Goal: Task Accomplishment & Management: Manage account settings

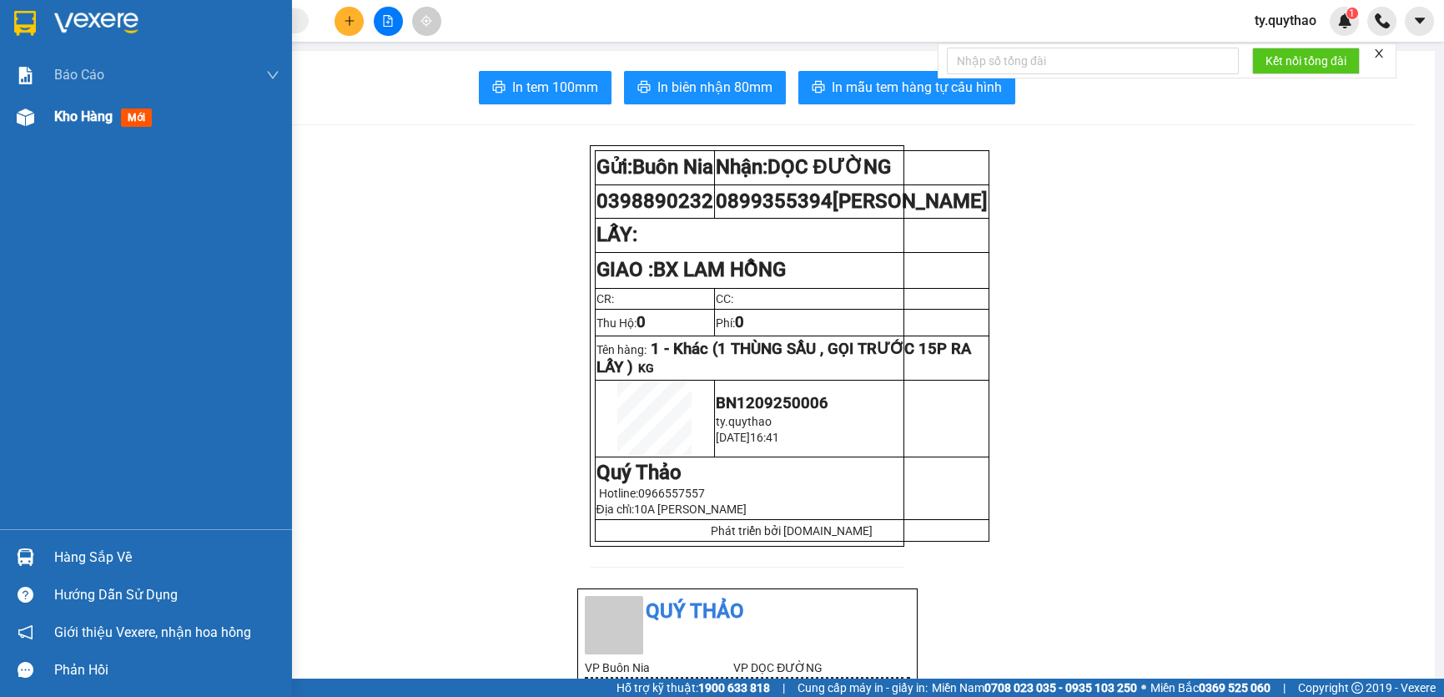
click at [29, 115] on img at bounding box center [26, 117] width 18 height 18
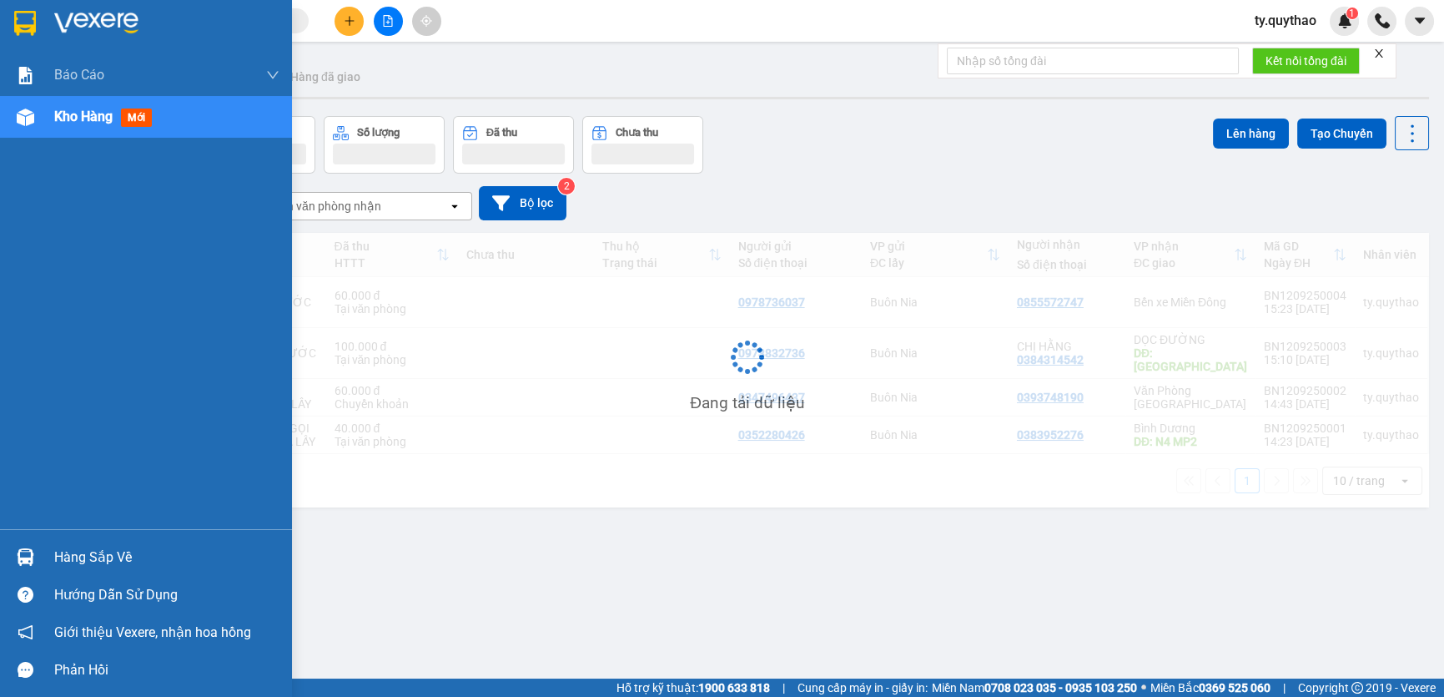
click at [29, 115] on img at bounding box center [26, 117] width 18 height 18
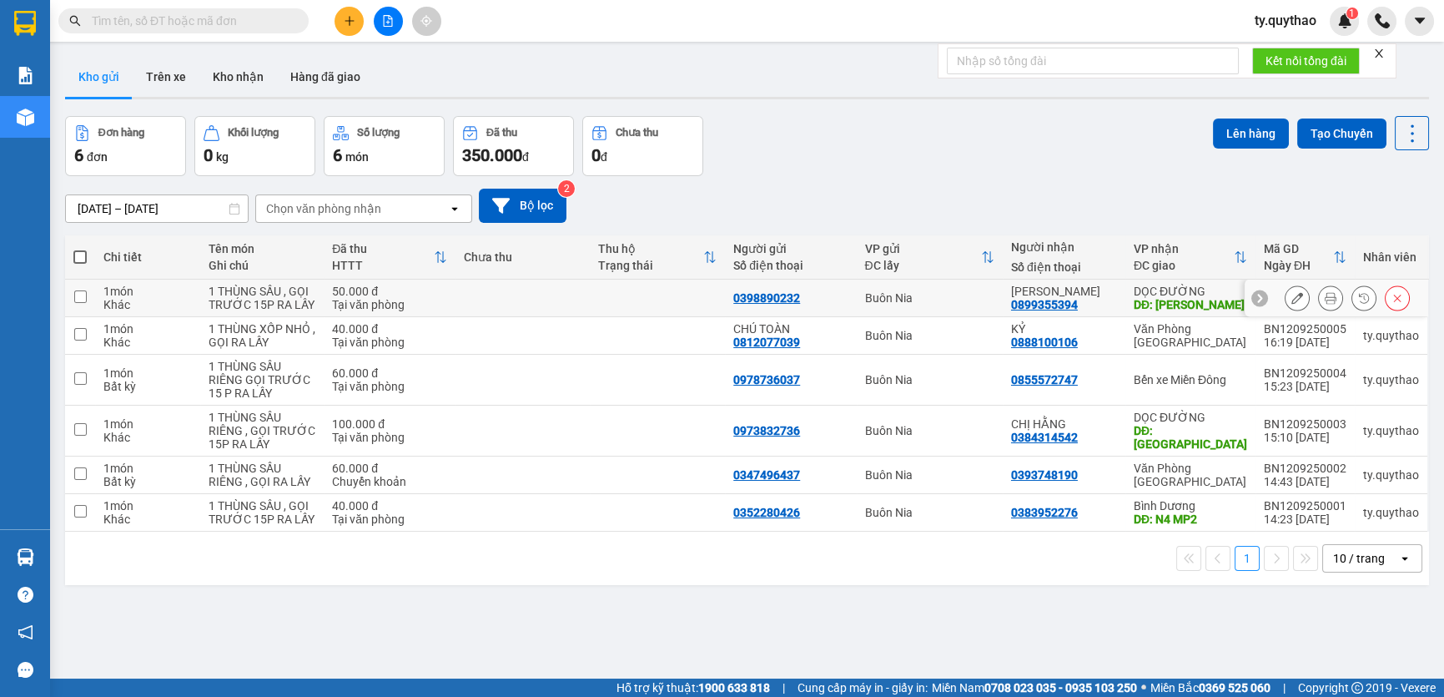
click at [86, 293] on td at bounding box center [80, 298] width 30 height 38
checkbox input "true"
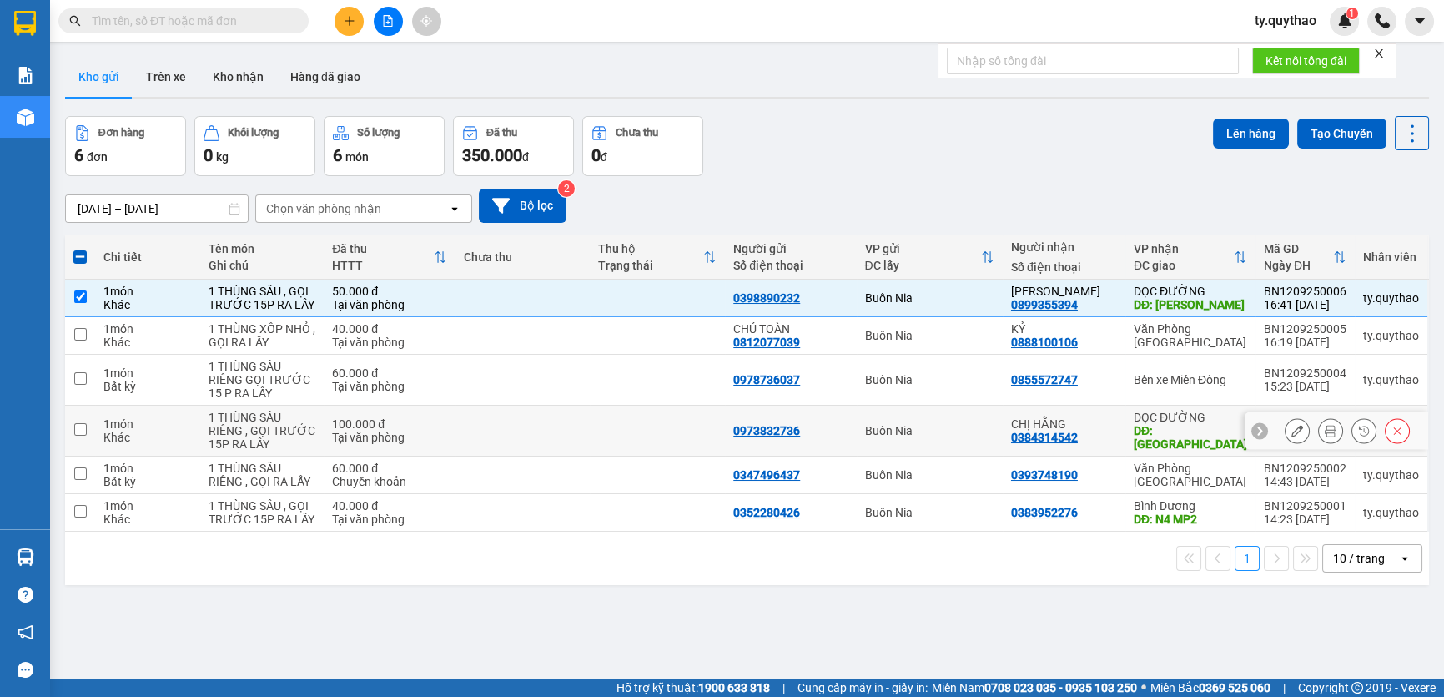
click at [78, 435] on input "checkbox" at bounding box center [80, 429] width 13 height 13
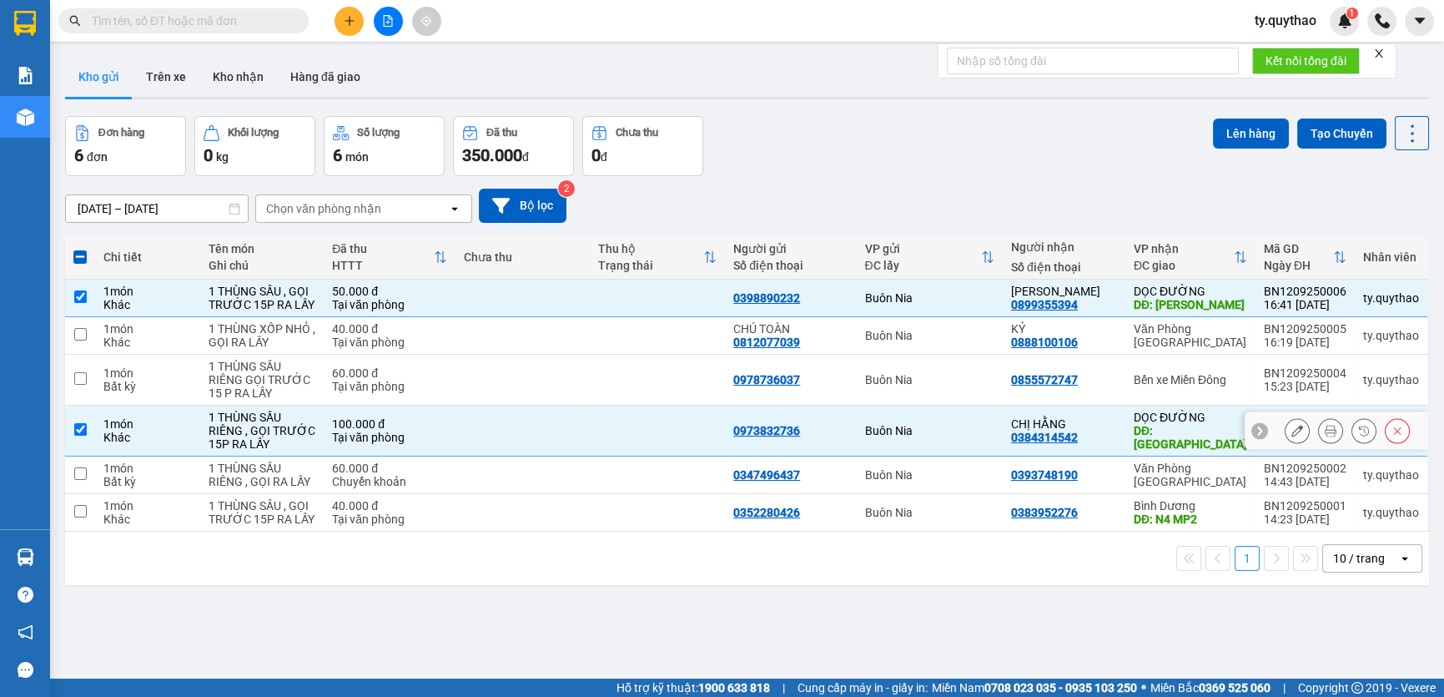
click at [83, 427] on input "checkbox" at bounding box center [80, 429] width 13 height 13
checkbox input "false"
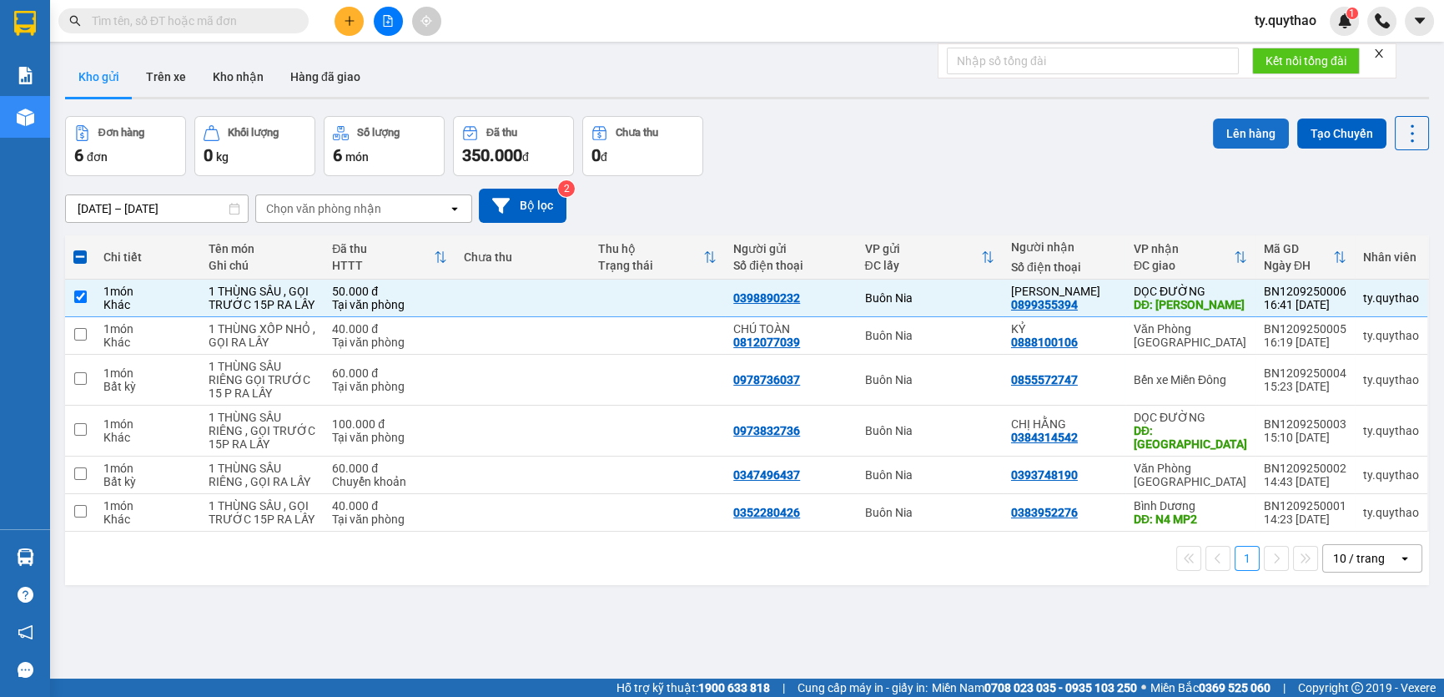
click at [1225, 139] on button "Lên hàng" at bounding box center [1251, 133] width 76 height 30
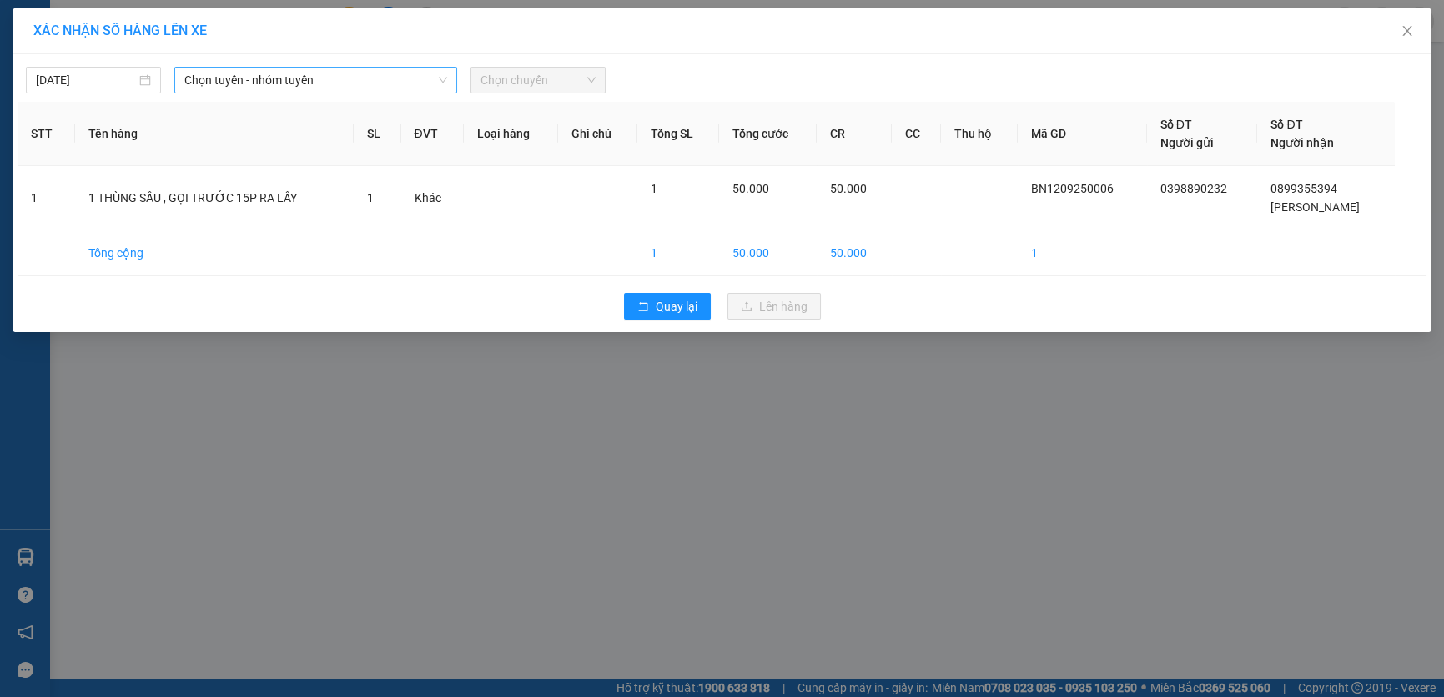
click at [335, 70] on span "Chọn tuyến - nhóm tuyến" at bounding box center [315, 80] width 263 height 25
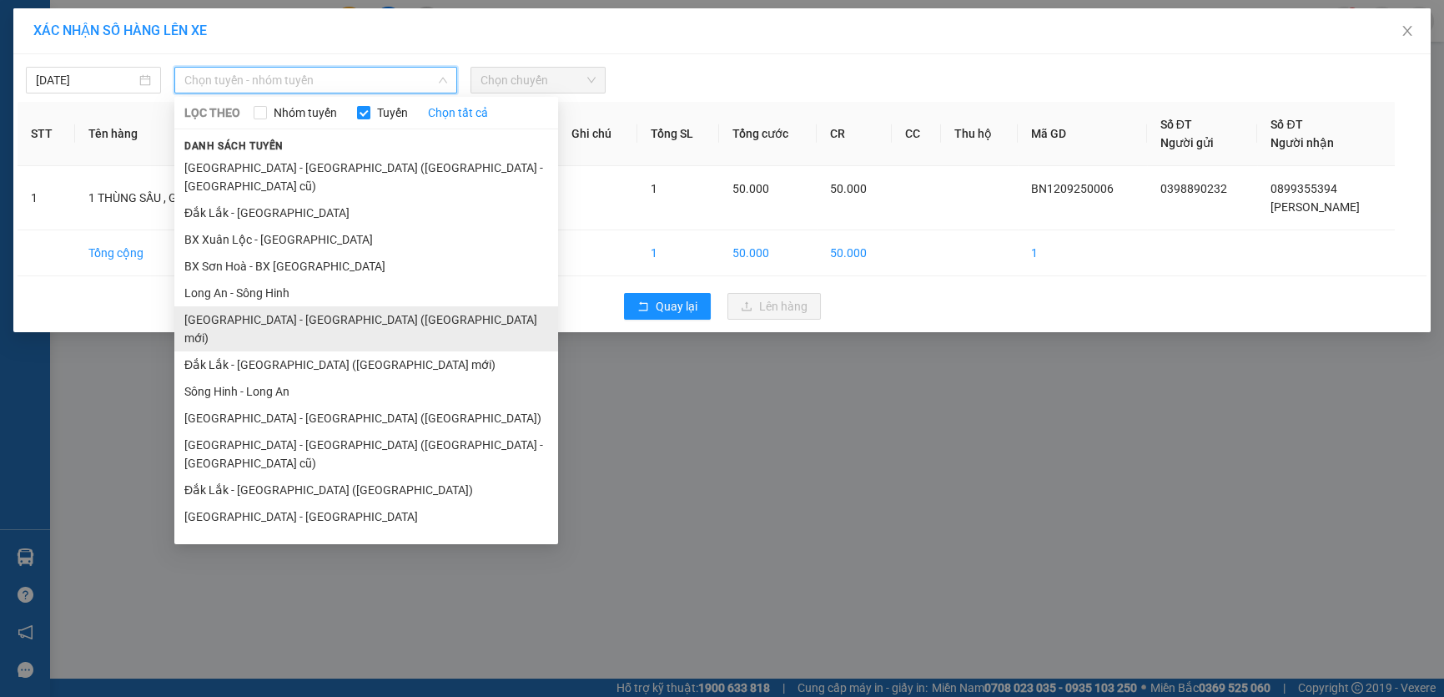
scroll to position [43, 0]
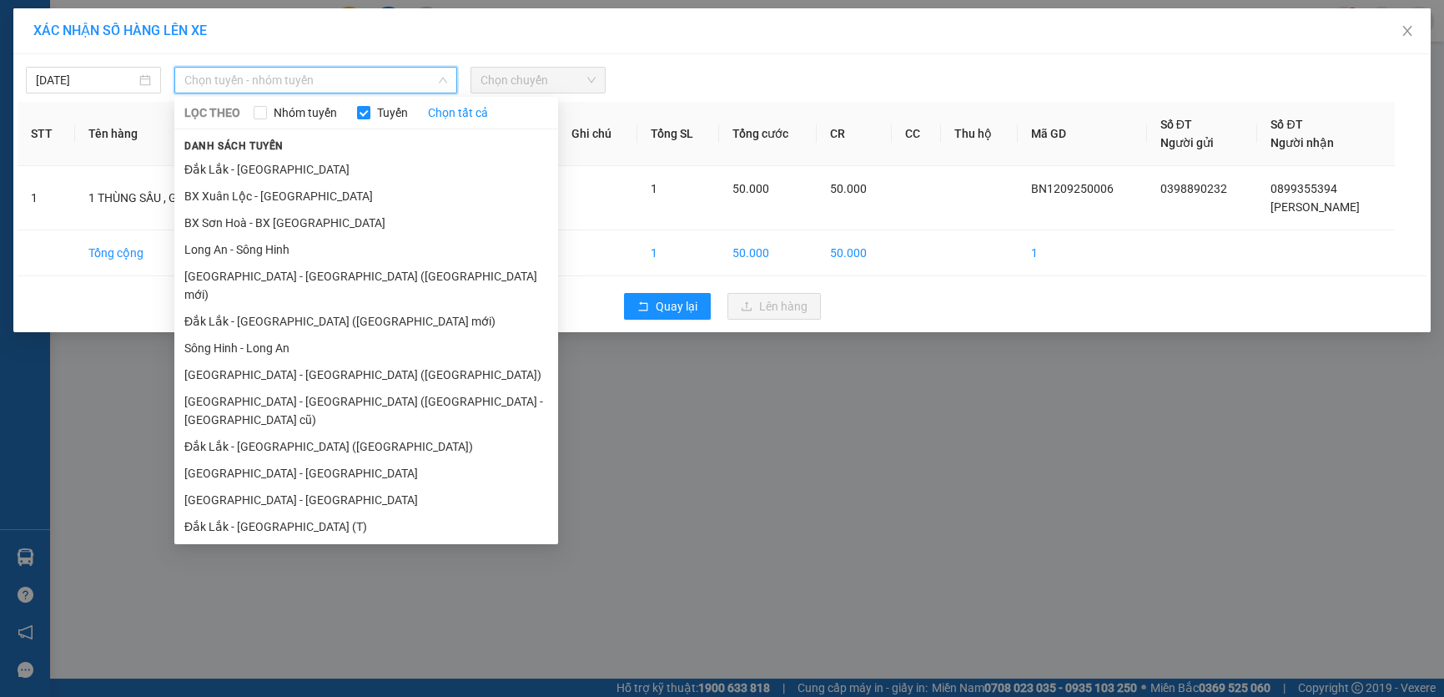
click at [329, 566] on li "Đắk Lắk - [GEOGRAPHIC_DATA]" at bounding box center [366, 579] width 384 height 27
click at [329, 526] on div "XÁC NHẬN SỐ HÀNG LÊN XE [DATE] Chọn tuyến - nhóm tuyến LỌC THEO Nhóm tuyến Tuyế…" at bounding box center [722, 348] width 1444 height 697
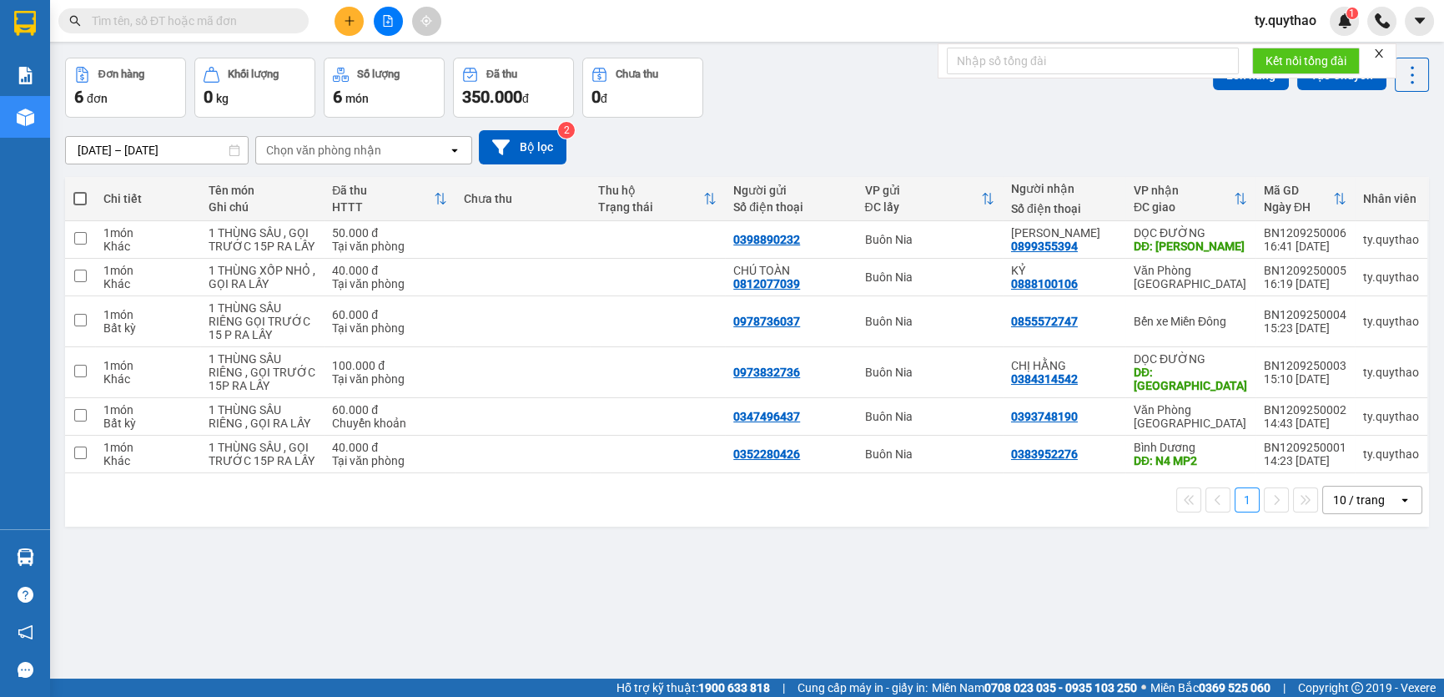
scroll to position [75, 0]
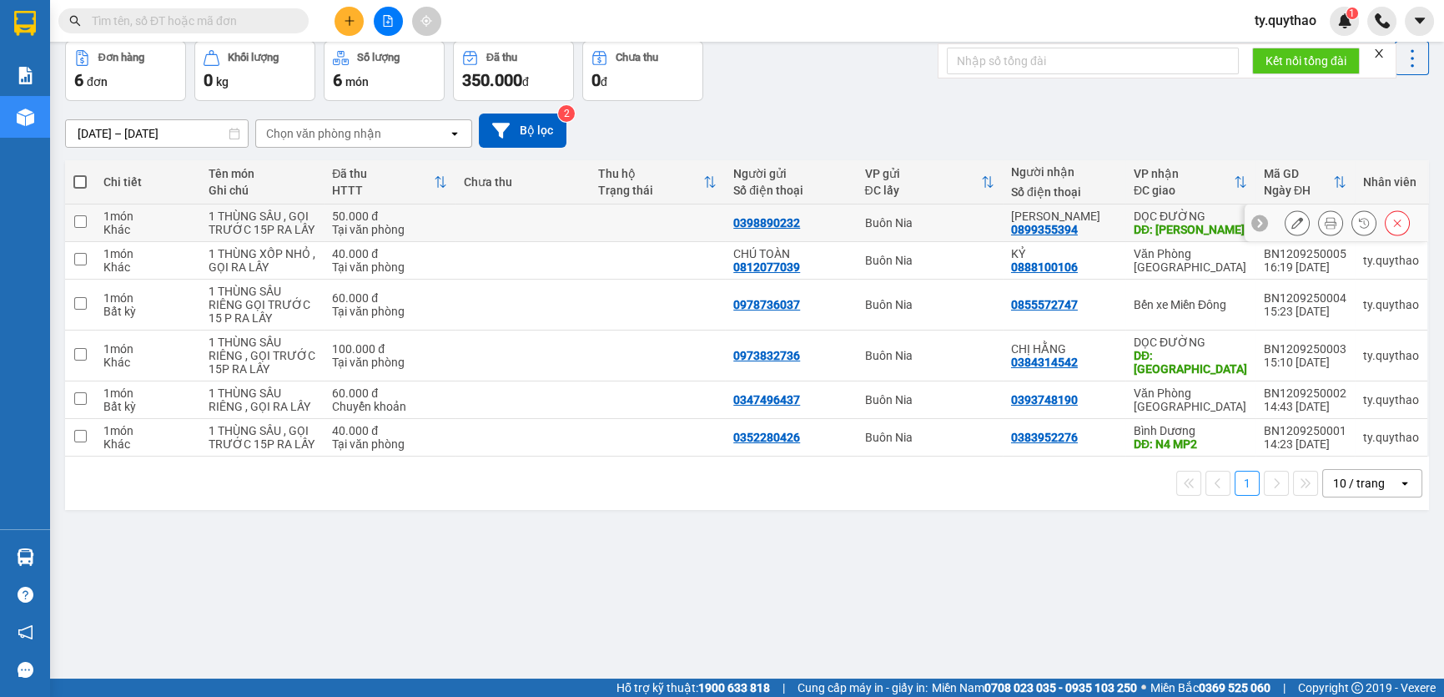
click at [78, 217] on input "checkbox" at bounding box center [80, 221] width 13 height 13
checkbox input "true"
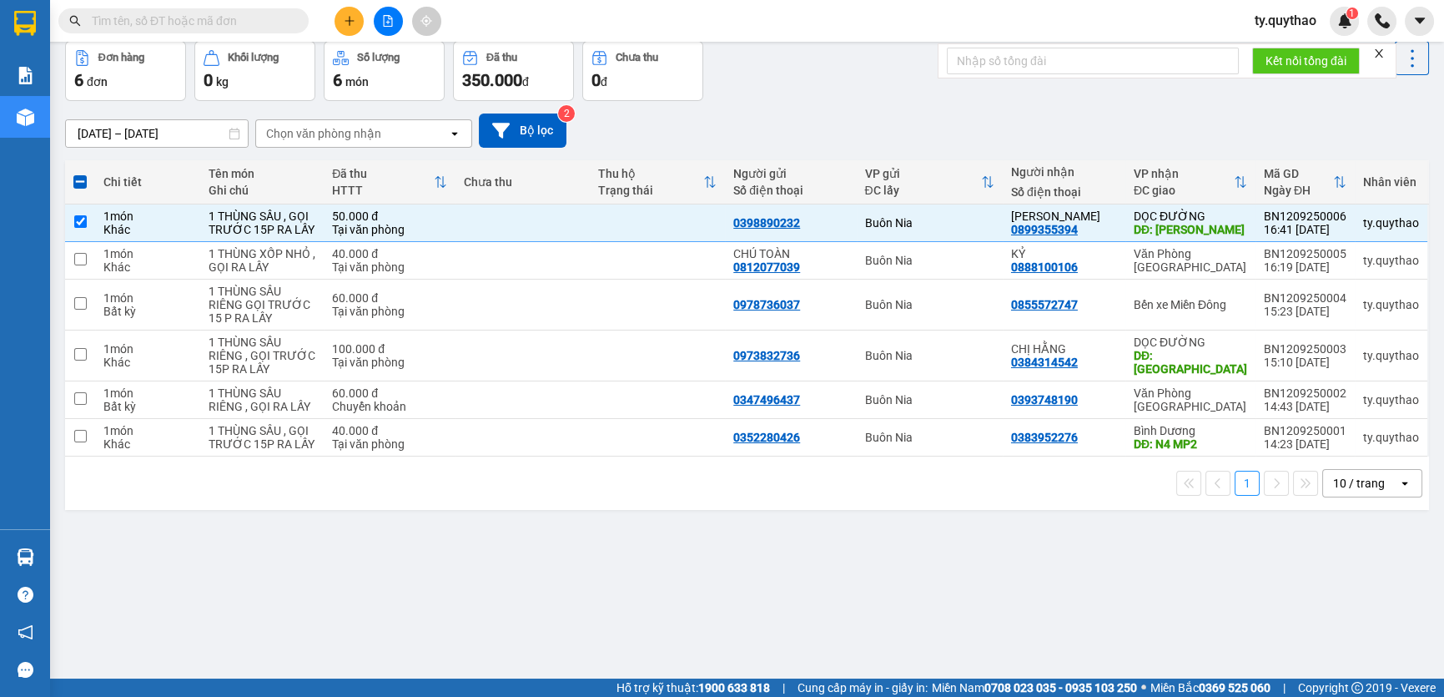
scroll to position [0, 0]
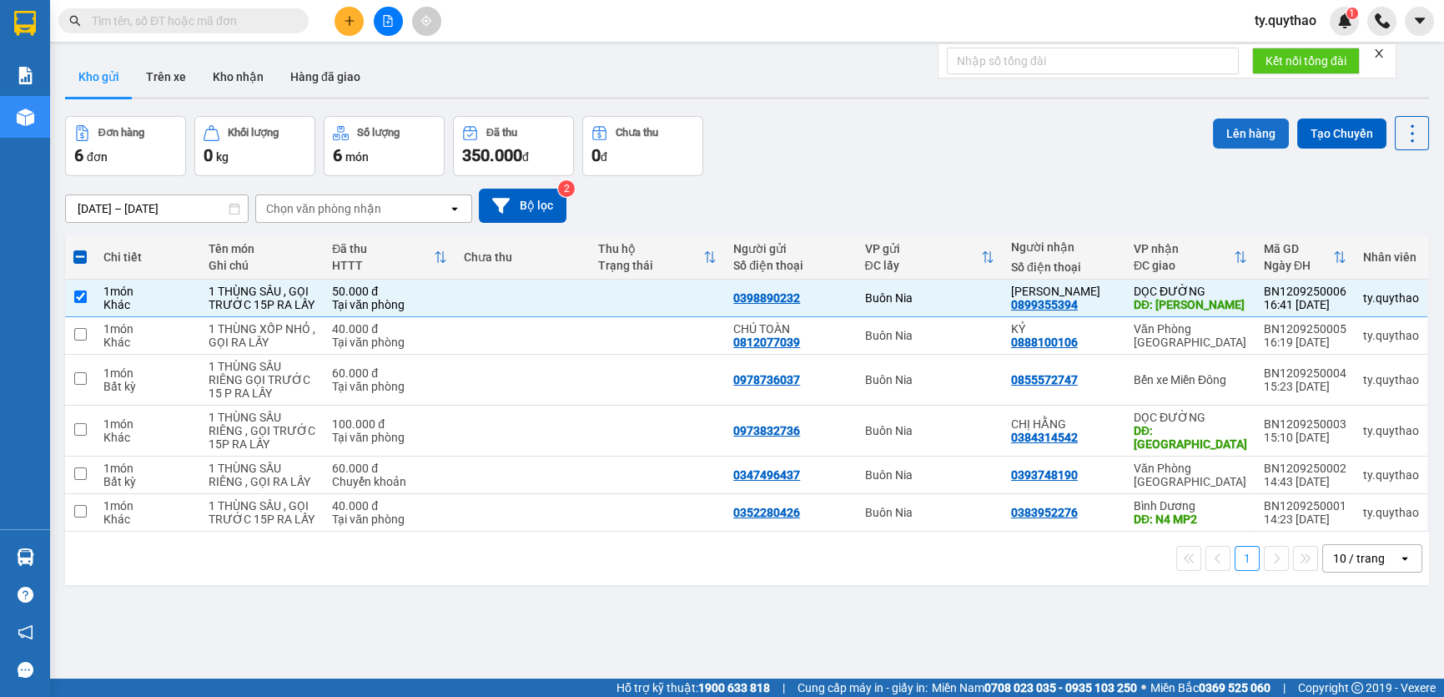
click at [1236, 136] on button "Lên hàng" at bounding box center [1251, 133] width 76 height 30
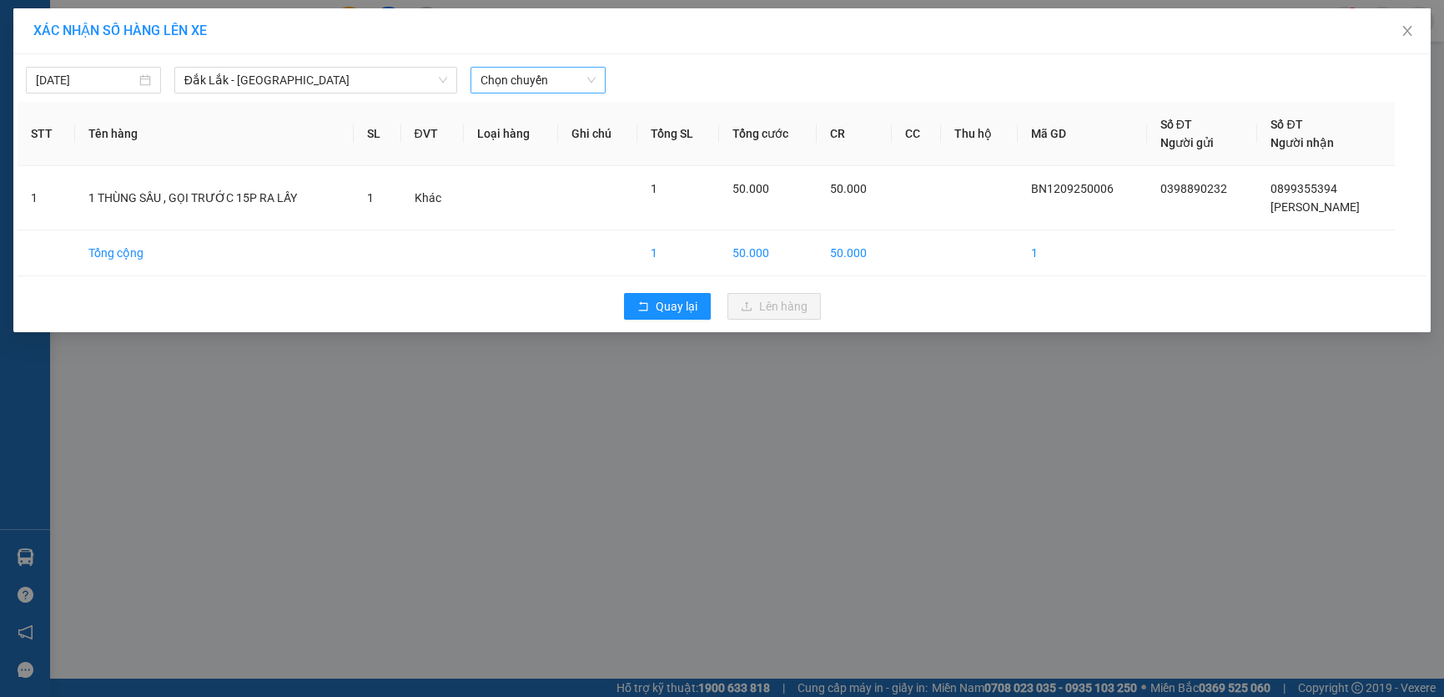
click at [506, 75] on span "Chọn chuyến" at bounding box center [537, 80] width 115 height 25
click at [543, 133] on div "16:00 - 47H-058.49" at bounding box center [545, 140] width 130 height 18
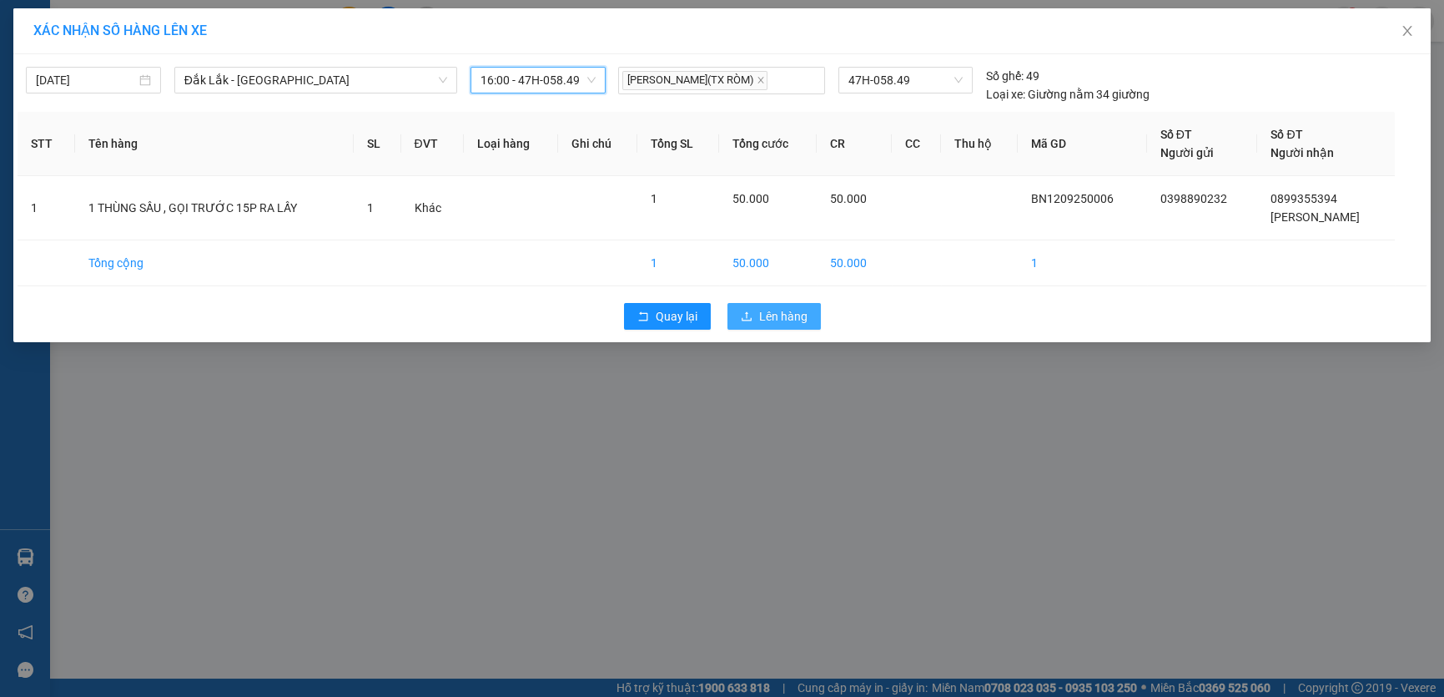
click at [799, 323] on span "Lên hàng" at bounding box center [783, 316] width 48 height 18
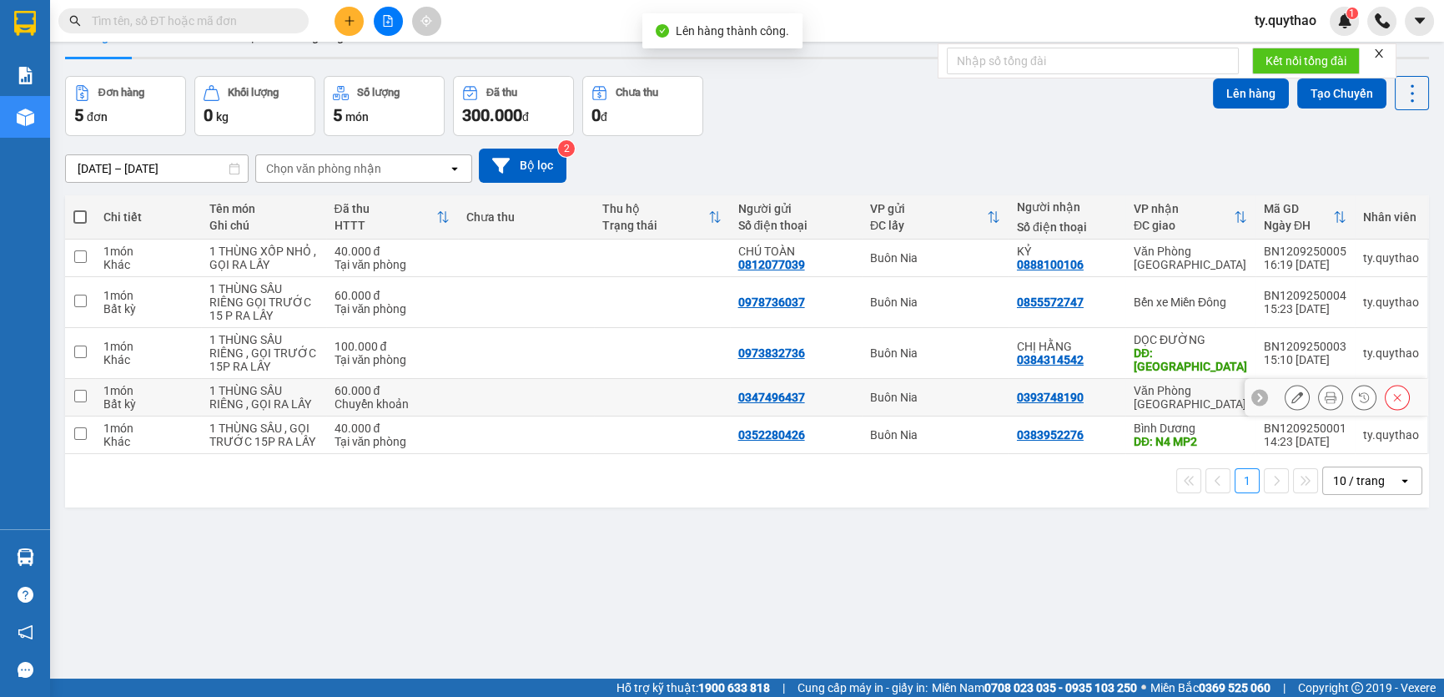
scroll to position [76, 0]
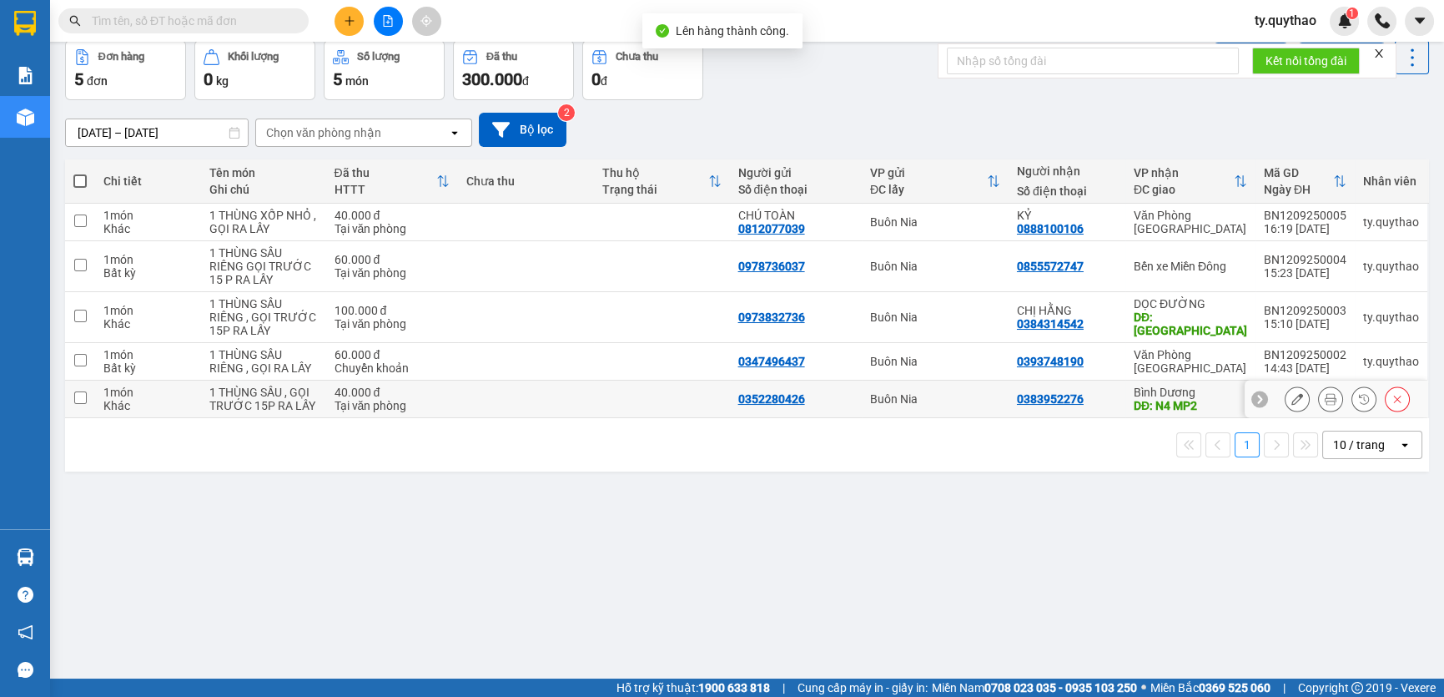
click at [76, 402] on input "checkbox" at bounding box center [80, 397] width 13 height 13
click at [83, 392] on input "checkbox" at bounding box center [80, 397] width 13 height 13
checkbox input "false"
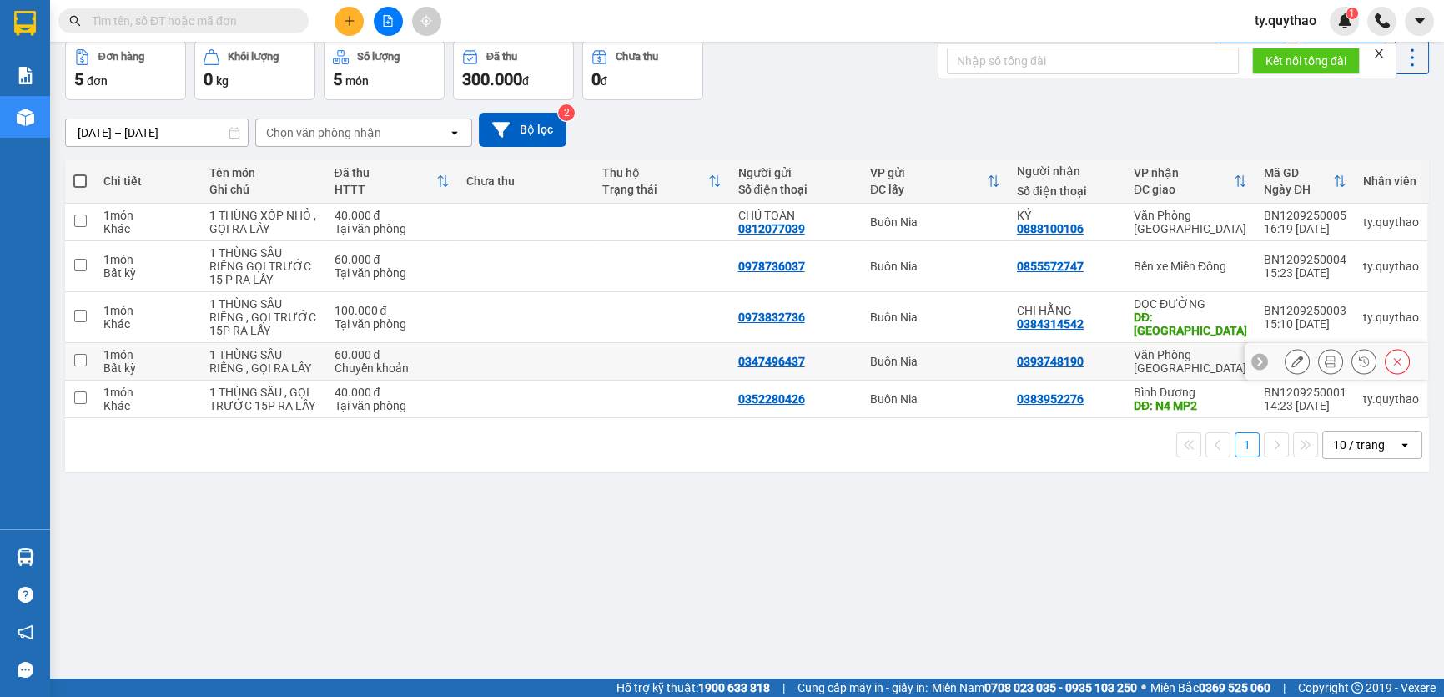
click at [80, 365] on td at bounding box center [80, 362] width 30 height 38
checkbox input "true"
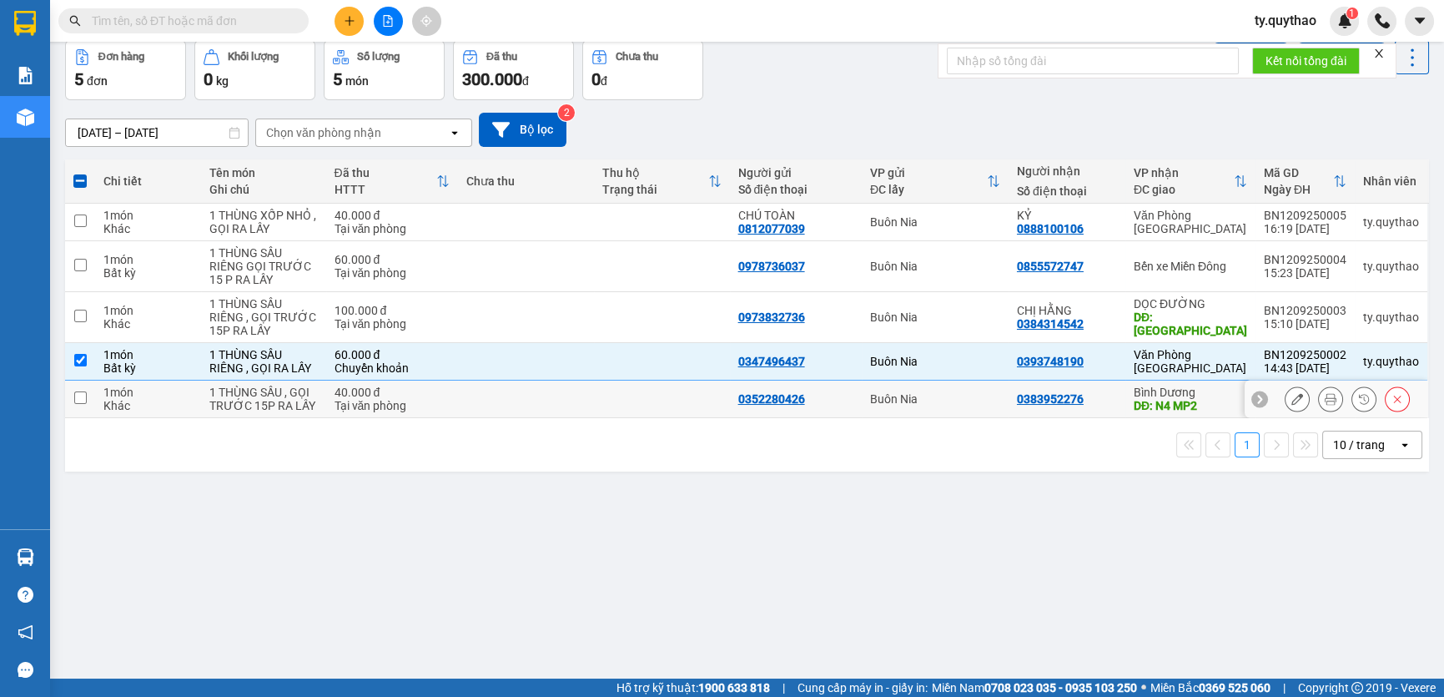
click at [75, 389] on td at bounding box center [80, 399] width 30 height 38
checkbox input "false"
click at [78, 309] on input "checkbox" at bounding box center [80, 315] width 13 height 13
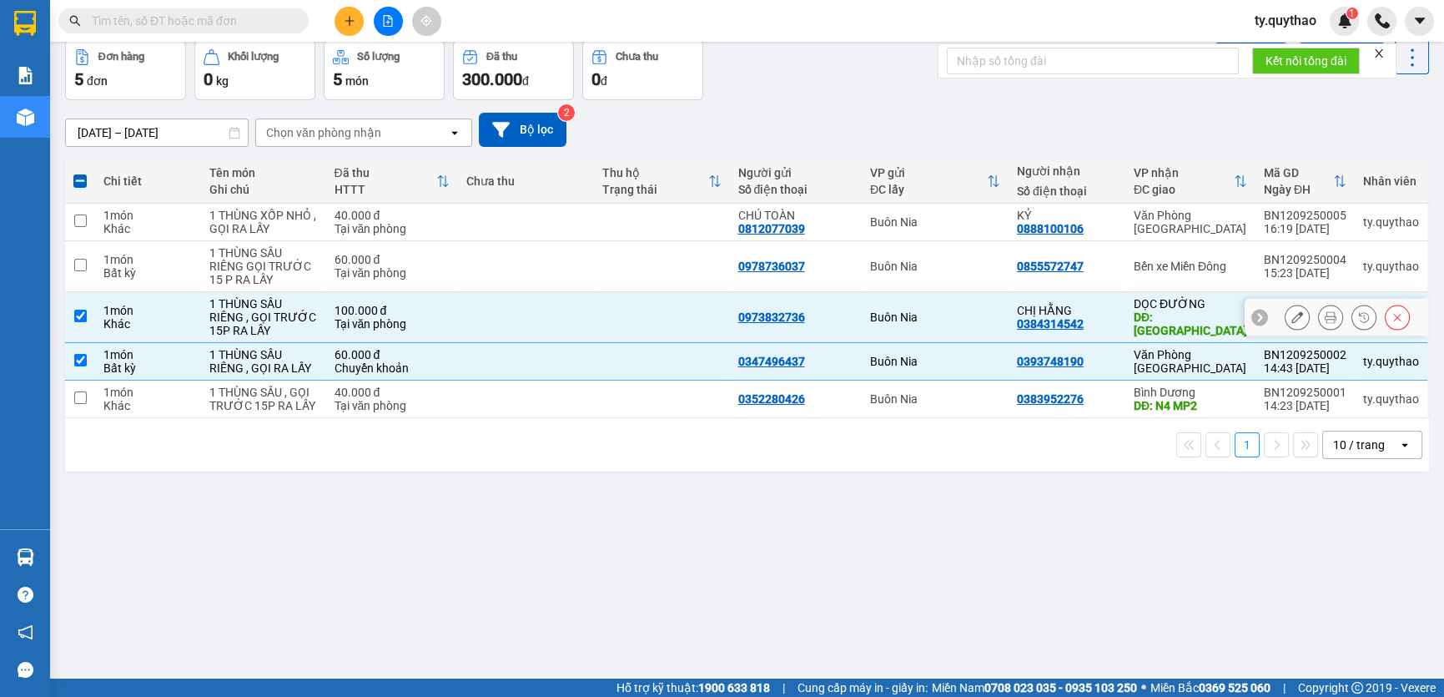
click at [78, 309] on input "checkbox" at bounding box center [80, 315] width 13 height 13
checkbox input "false"
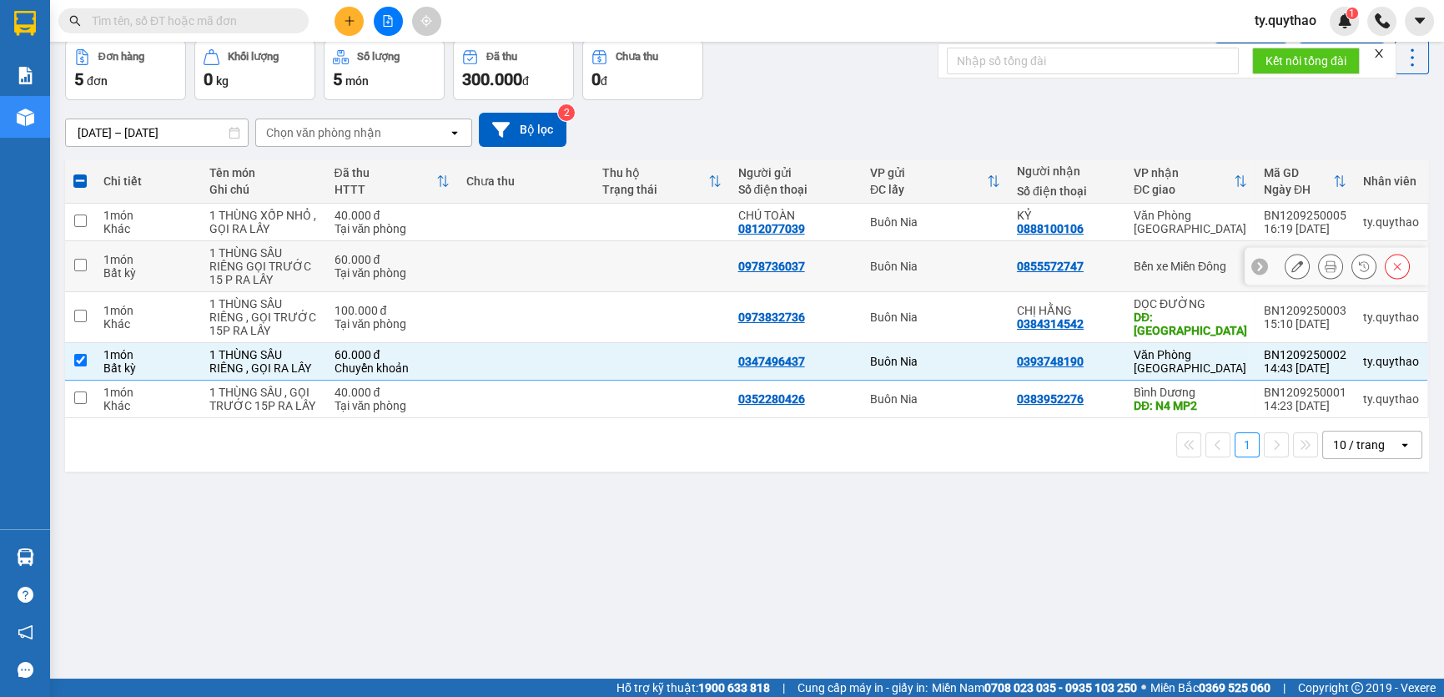
click at [77, 263] on input "checkbox" at bounding box center [80, 265] width 13 height 13
checkbox input "false"
click at [82, 229] on td at bounding box center [80, 223] width 30 height 38
checkbox input "true"
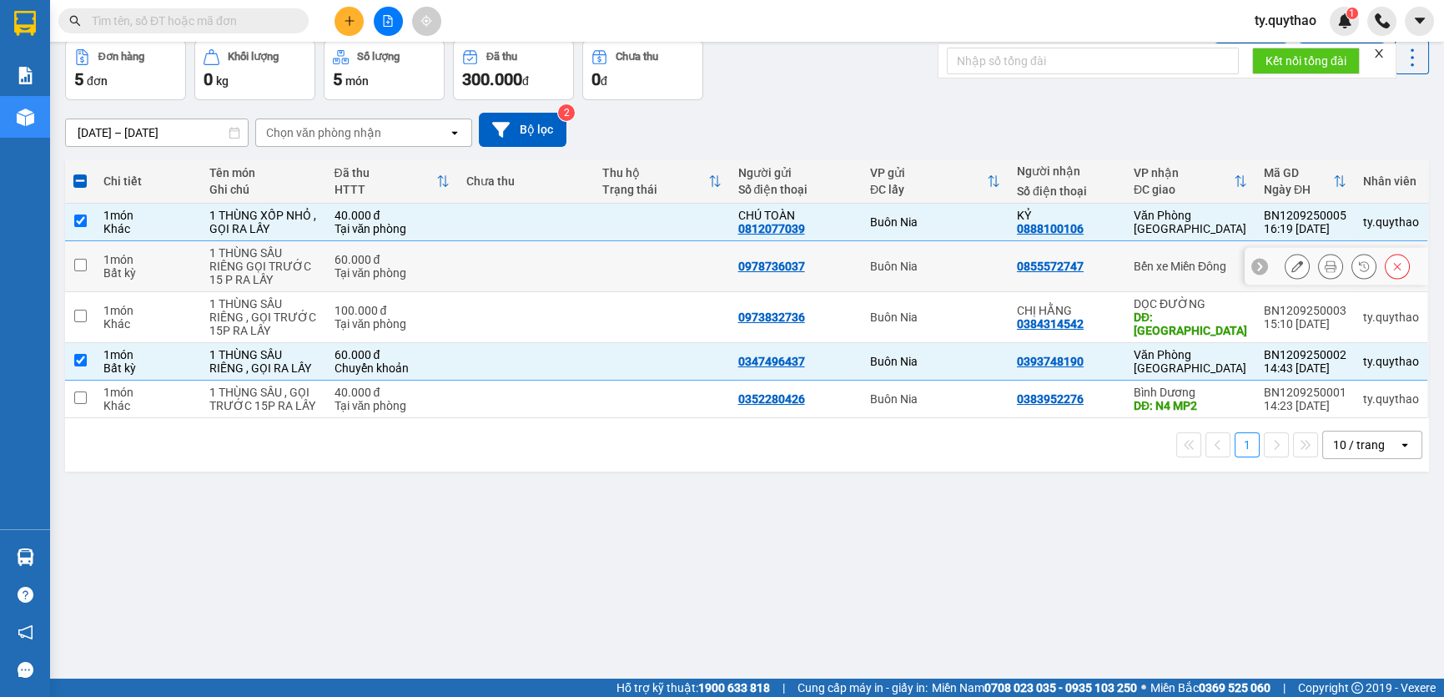
click at [73, 261] on td at bounding box center [80, 266] width 30 height 51
checkbox input "true"
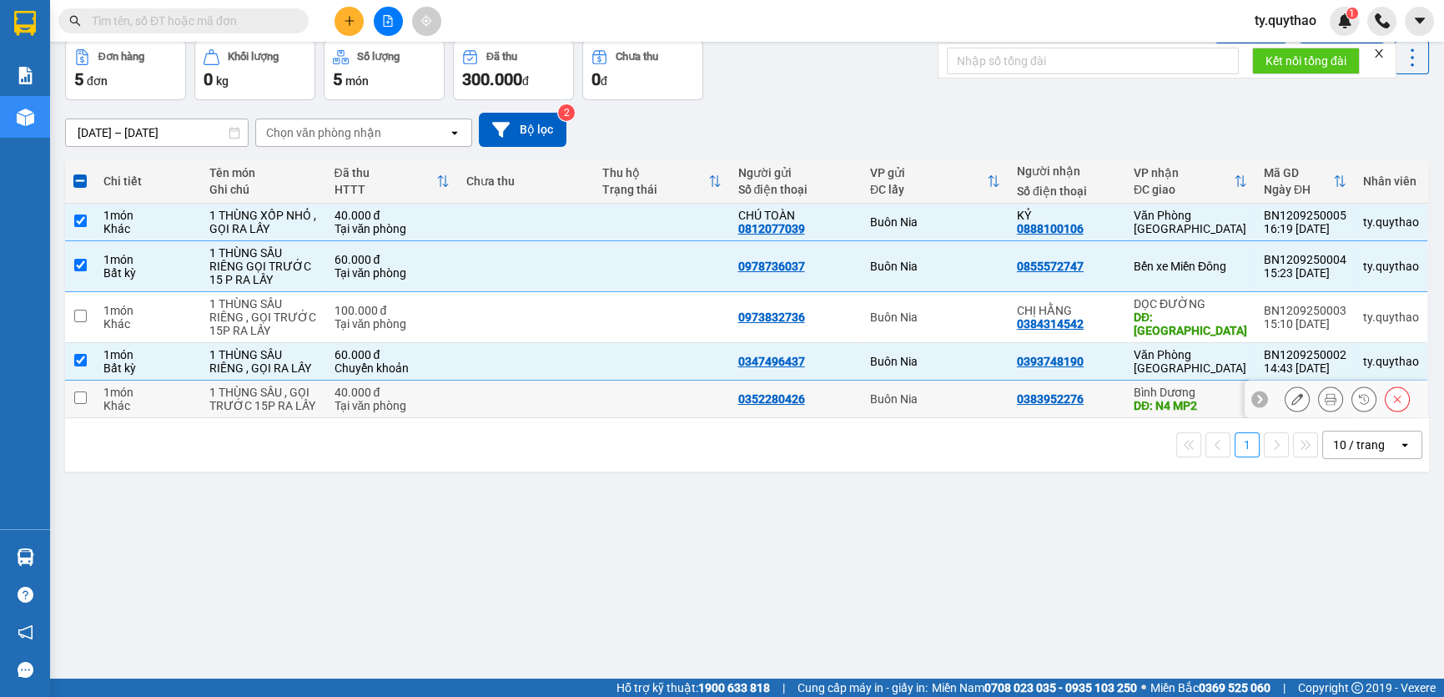
click at [72, 399] on td at bounding box center [80, 399] width 30 height 38
click at [88, 404] on td at bounding box center [80, 399] width 30 height 38
checkbox input "true"
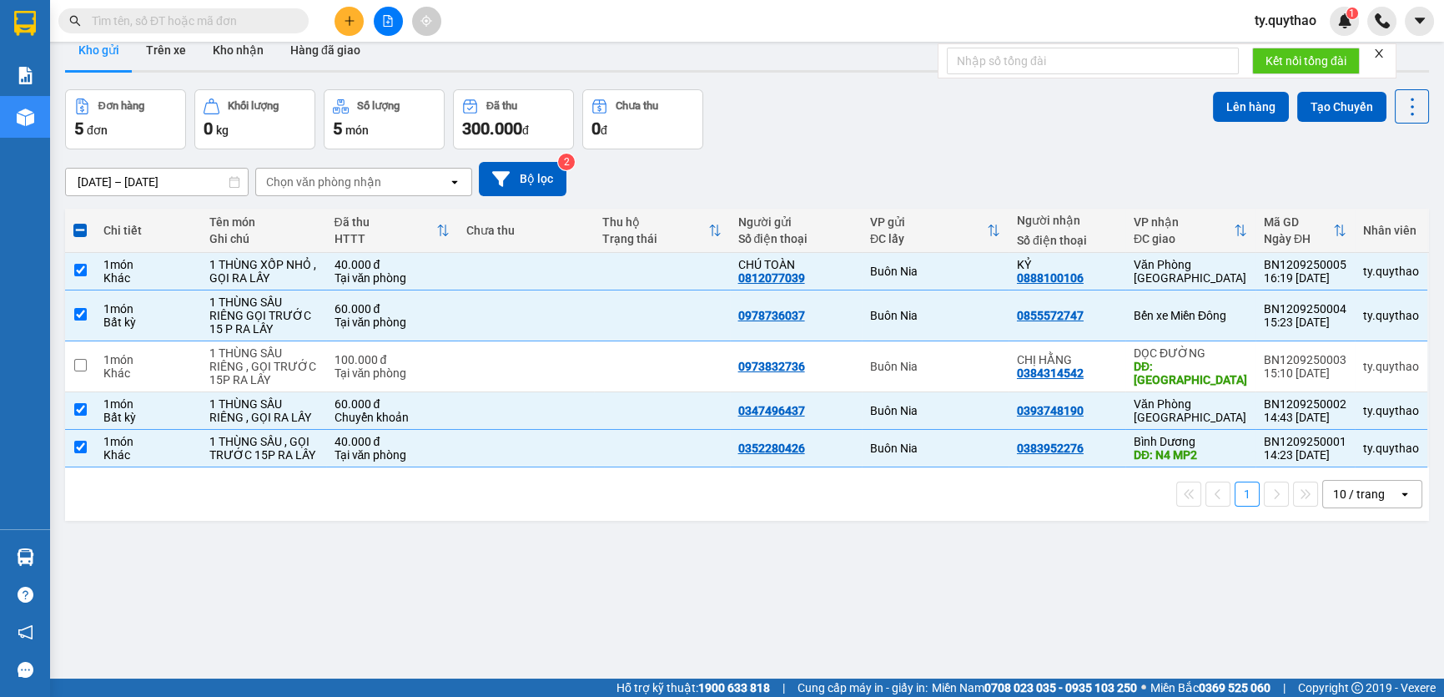
scroll to position [0, 0]
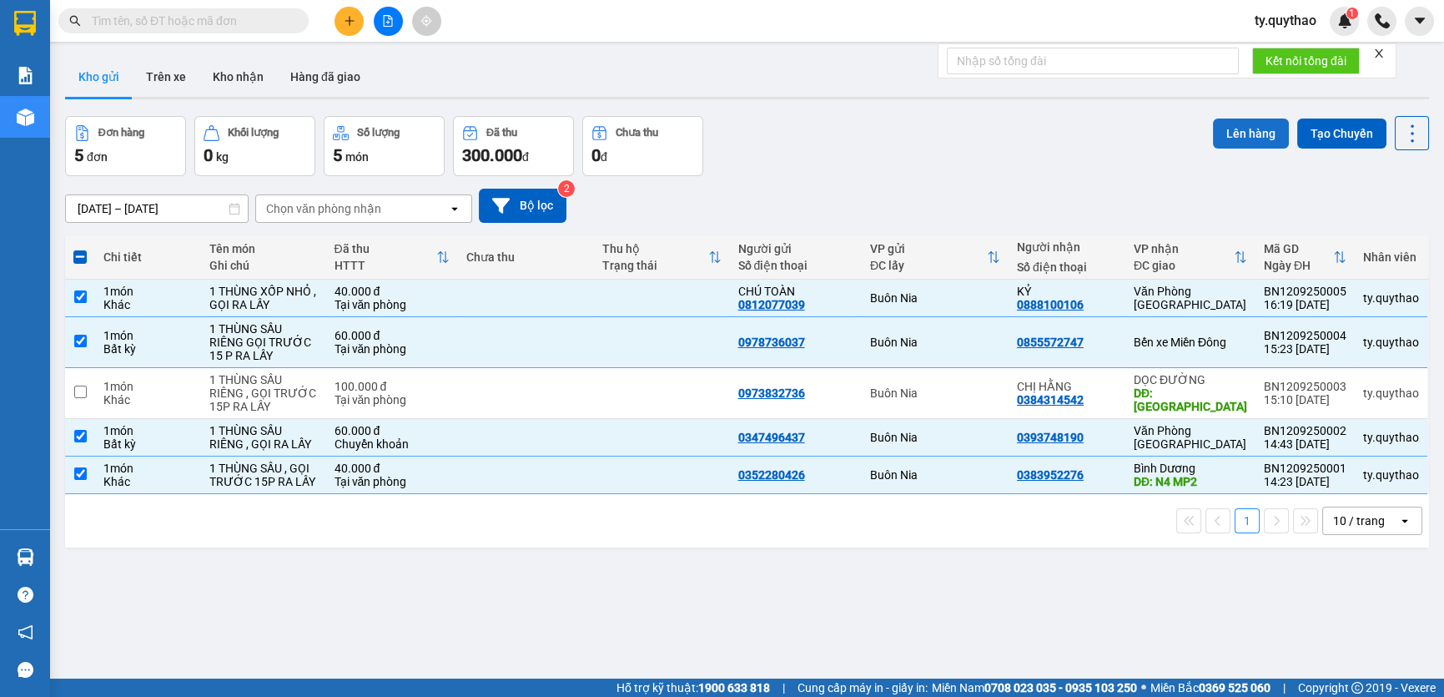
click at [1255, 128] on button "Lên hàng" at bounding box center [1251, 133] width 76 height 30
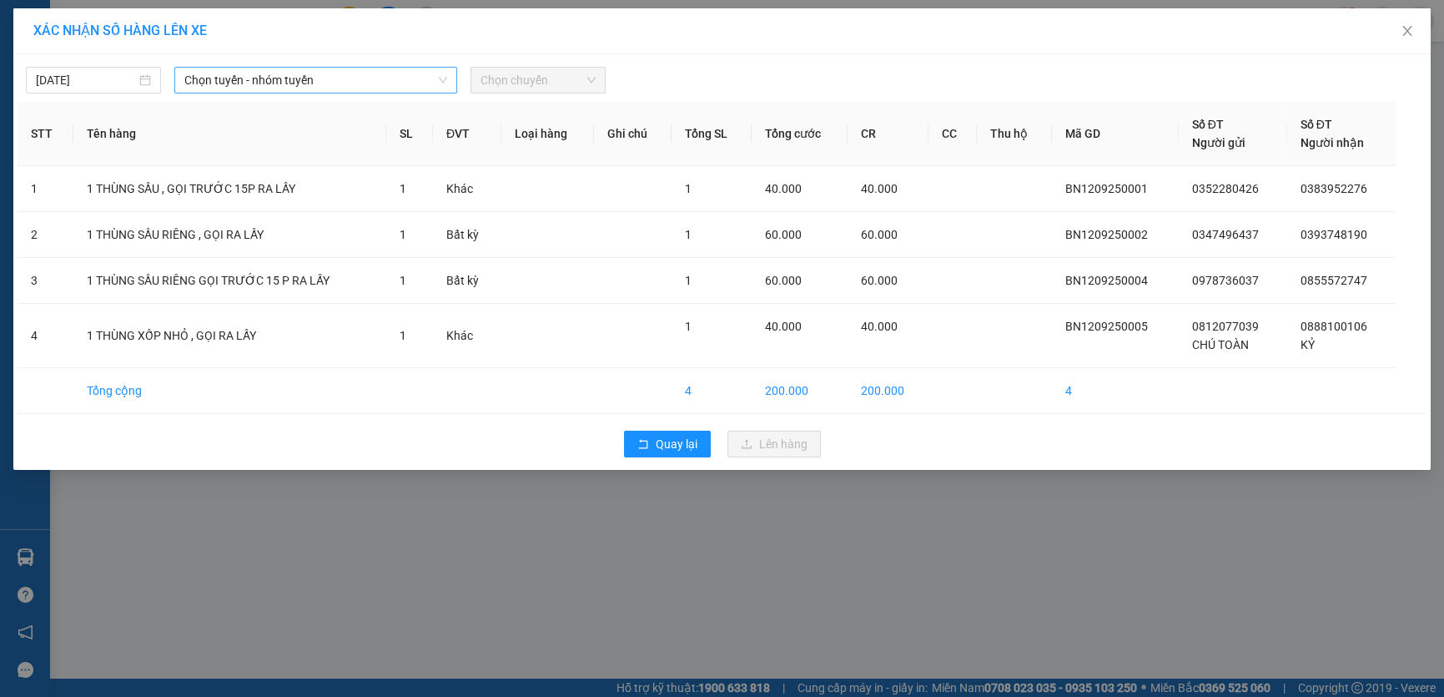
click at [329, 72] on span "Chọn tuyến - nhóm tuyến" at bounding box center [315, 80] width 263 height 25
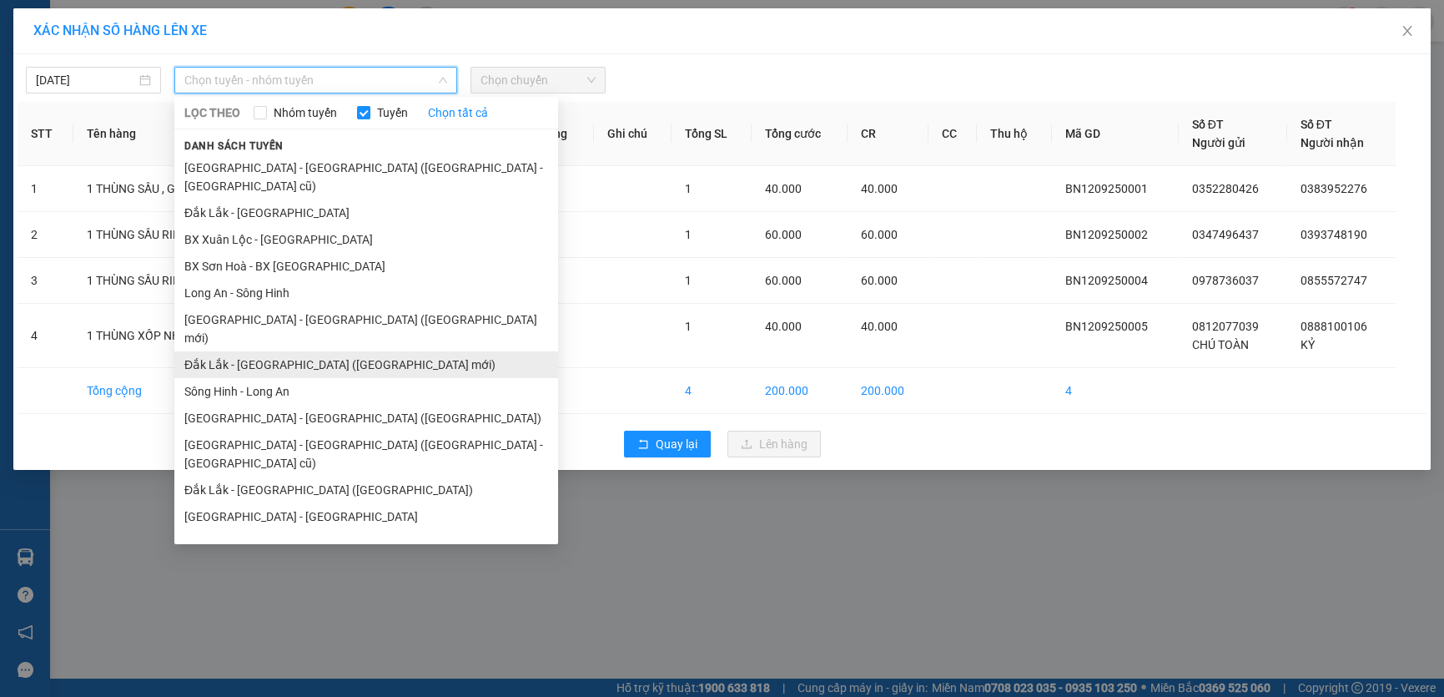
click at [366, 351] on li "Đắk Lắk - [GEOGRAPHIC_DATA] ([GEOGRAPHIC_DATA] mới)" at bounding box center [366, 364] width 384 height 27
click at [366, 330] on td "1 THÙNG XỐP NHỎ , GỌI RA LẤY" at bounding box center [229, 336] width 313 height 64
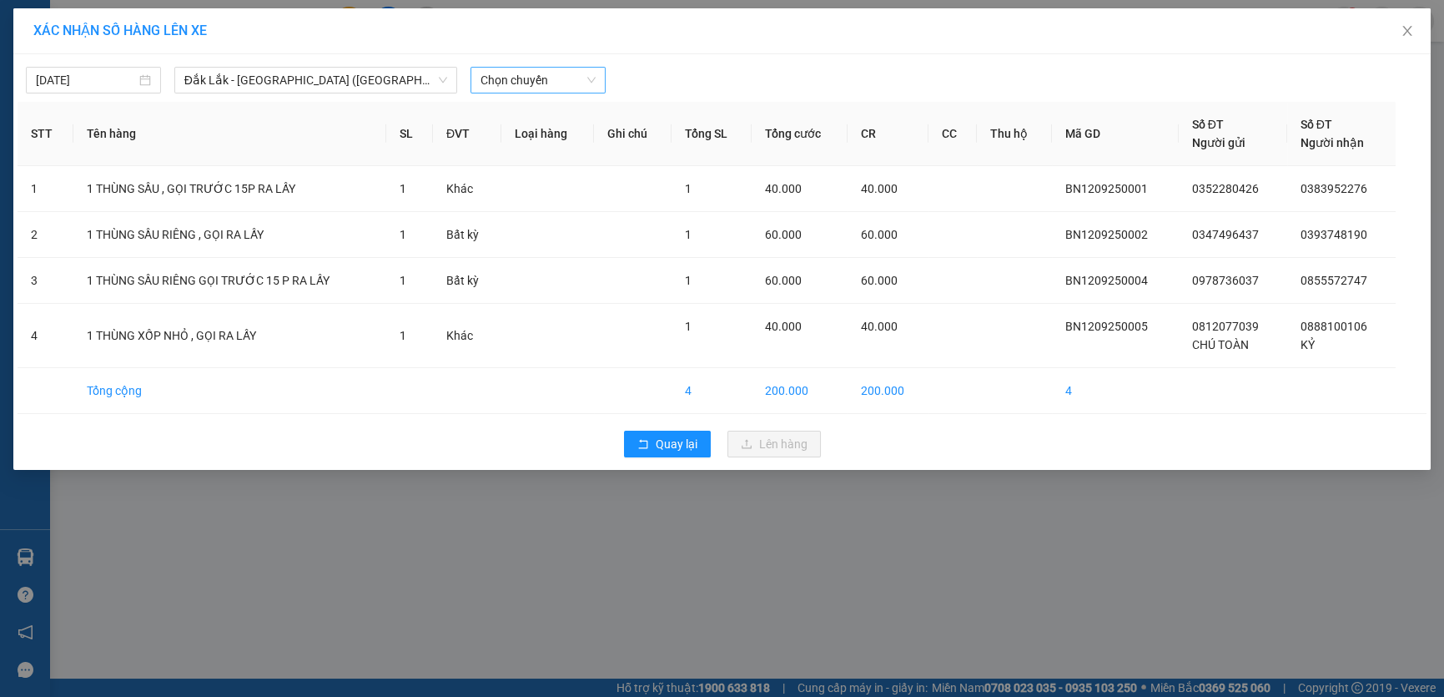
click at [538, 78] on span "Chọn chuyến" at bounding box center [537, 80] width 115 height 25
click at [555, 83] on span "Chọn chuyến" at bounding box center [537, 80] width 115 height 25
click at [567, 136] on div "16:00 - 47E-006.01" at bounding box center [545, 140] width 130 height 18
click at [567, 136] on th "Loại hàng" at bounding box center [547, 134] width 92 height 64
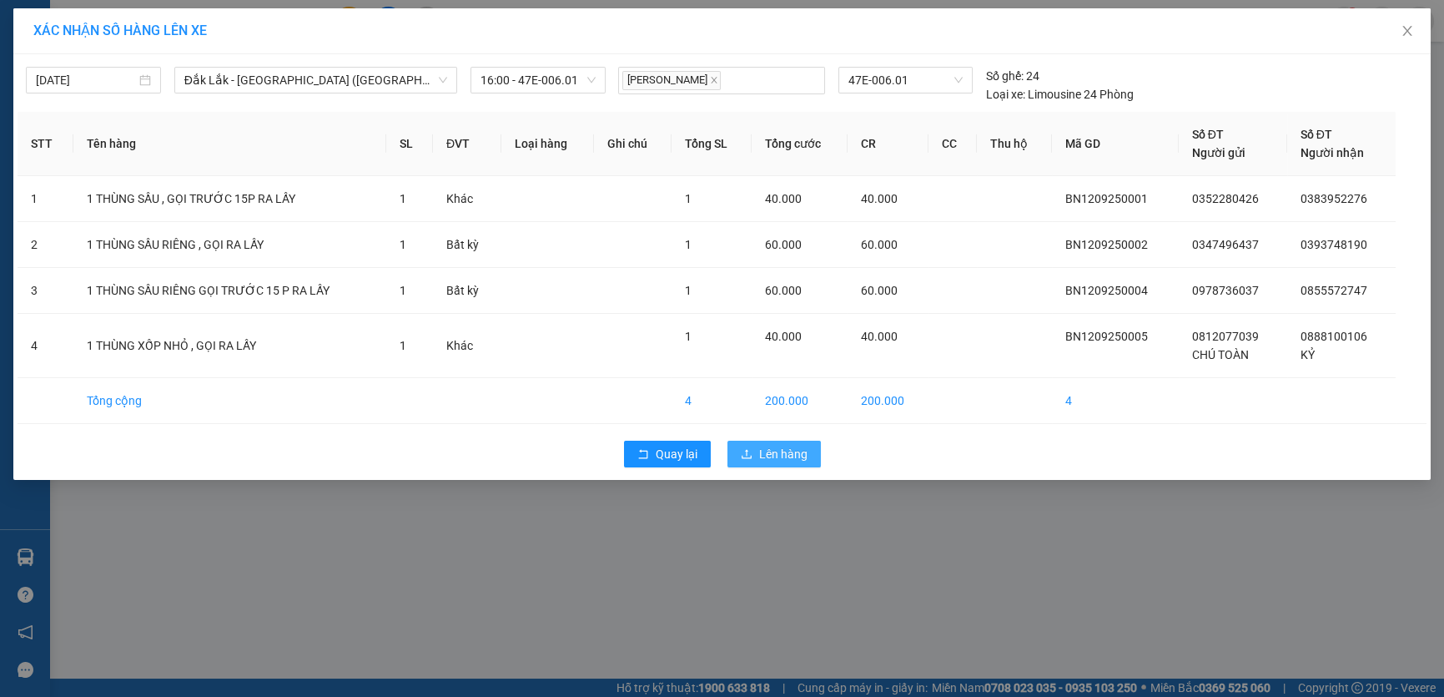
click at [787, 462] on button "Lên hàng" at bounding box center [773, 453] width 93 height 27
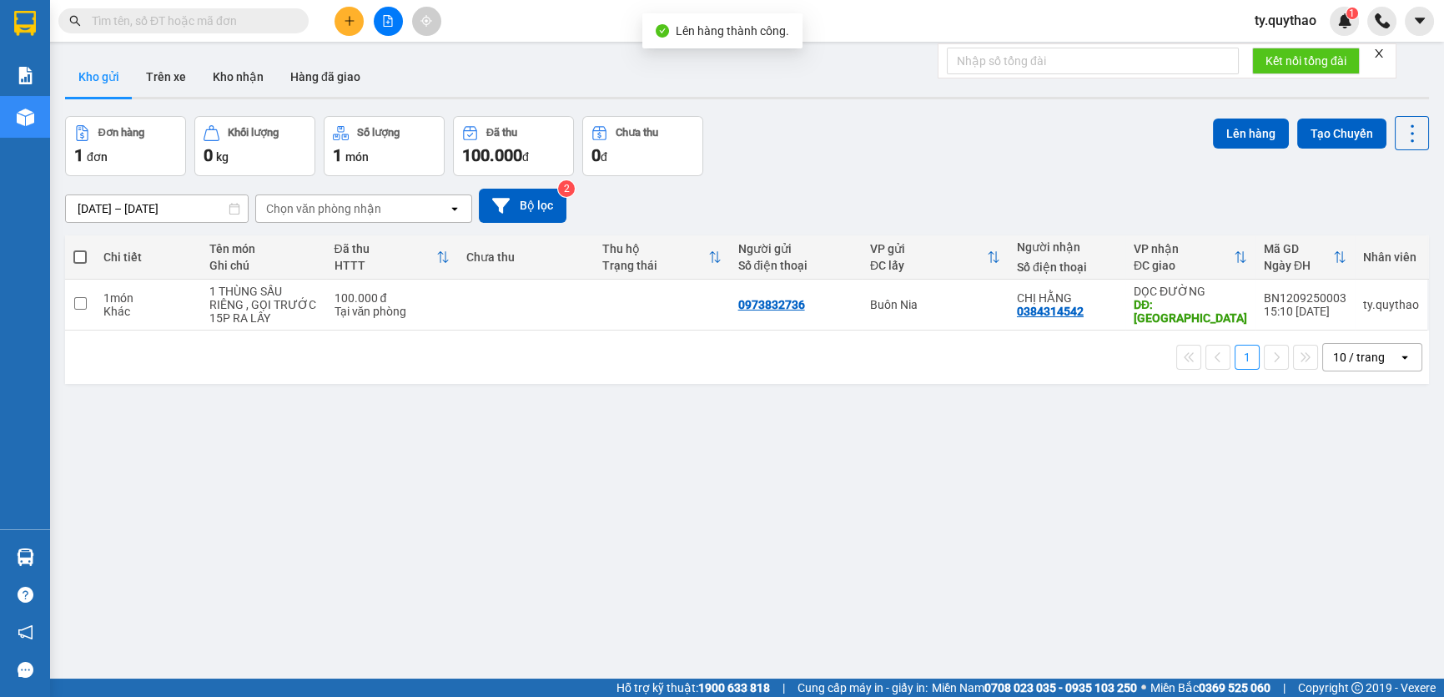
click at [85, 254] on span at bounding box center [79, 256] width 13 height 13
click at [80, 249] on input "checkbox" at bounding box center [80, 249] width 0 height 0
click at [85, 254] on span at bounding box center [79, 256] width 13 height 13
click at [80, 249] on input "checkbox" at bounding box center [80, 249] width 0 height 0
checkbox input "true"
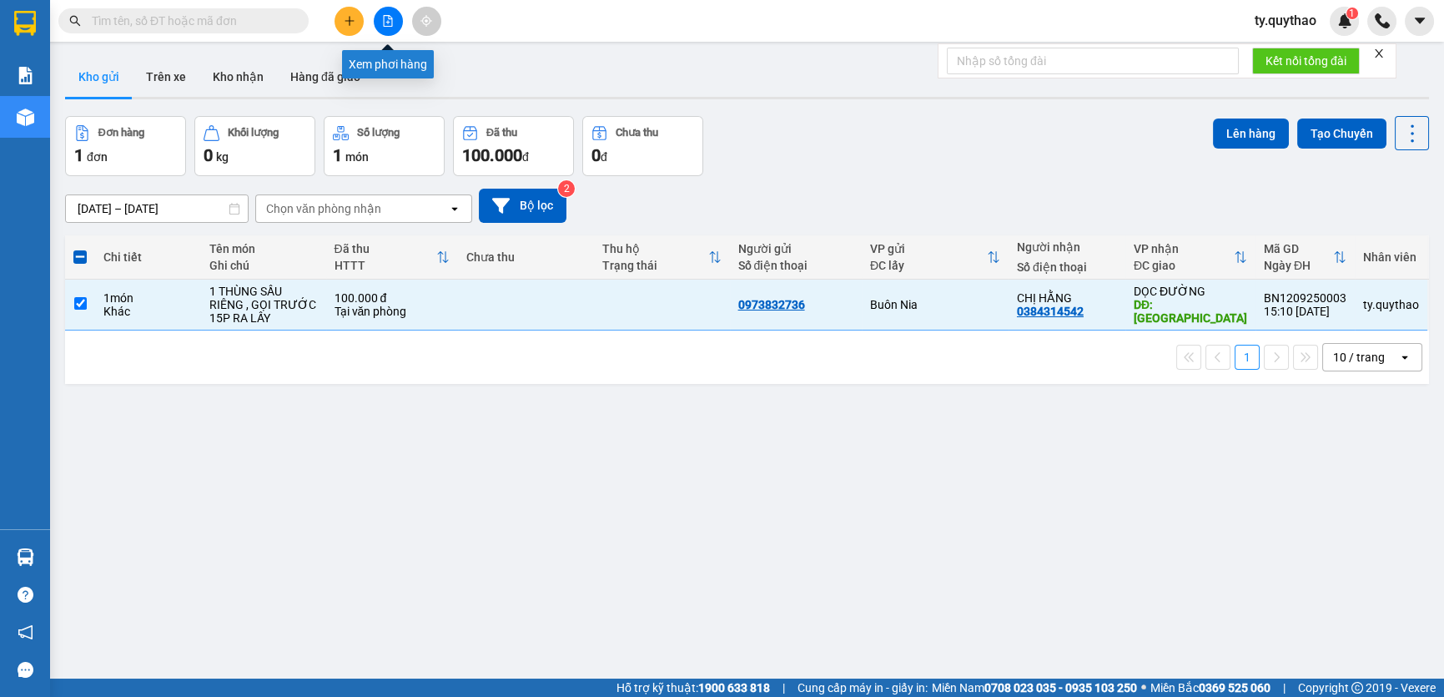
click at [396, 21] on button at bounding box center [388, 21] width 29 height 29
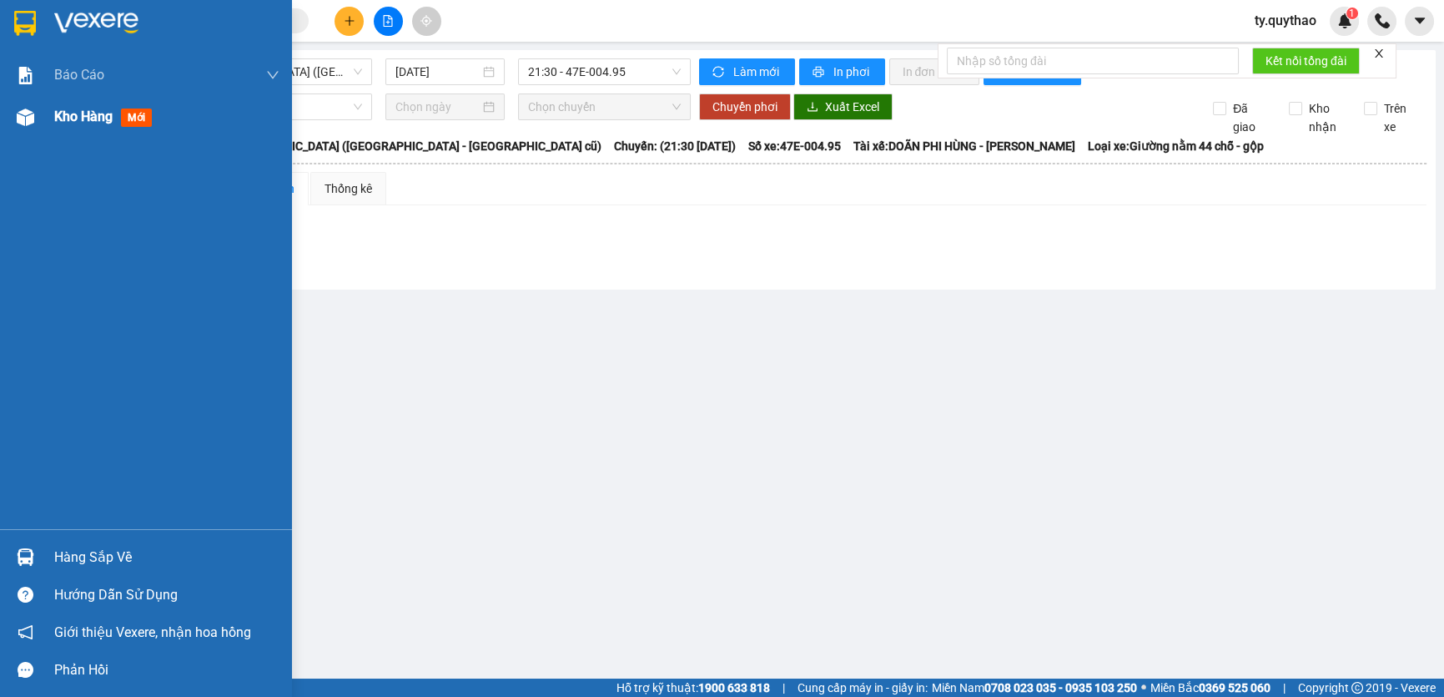
click at [42, 109] on div "Kho hàng mới" at bounding box center [146, 117] width 292 height 42
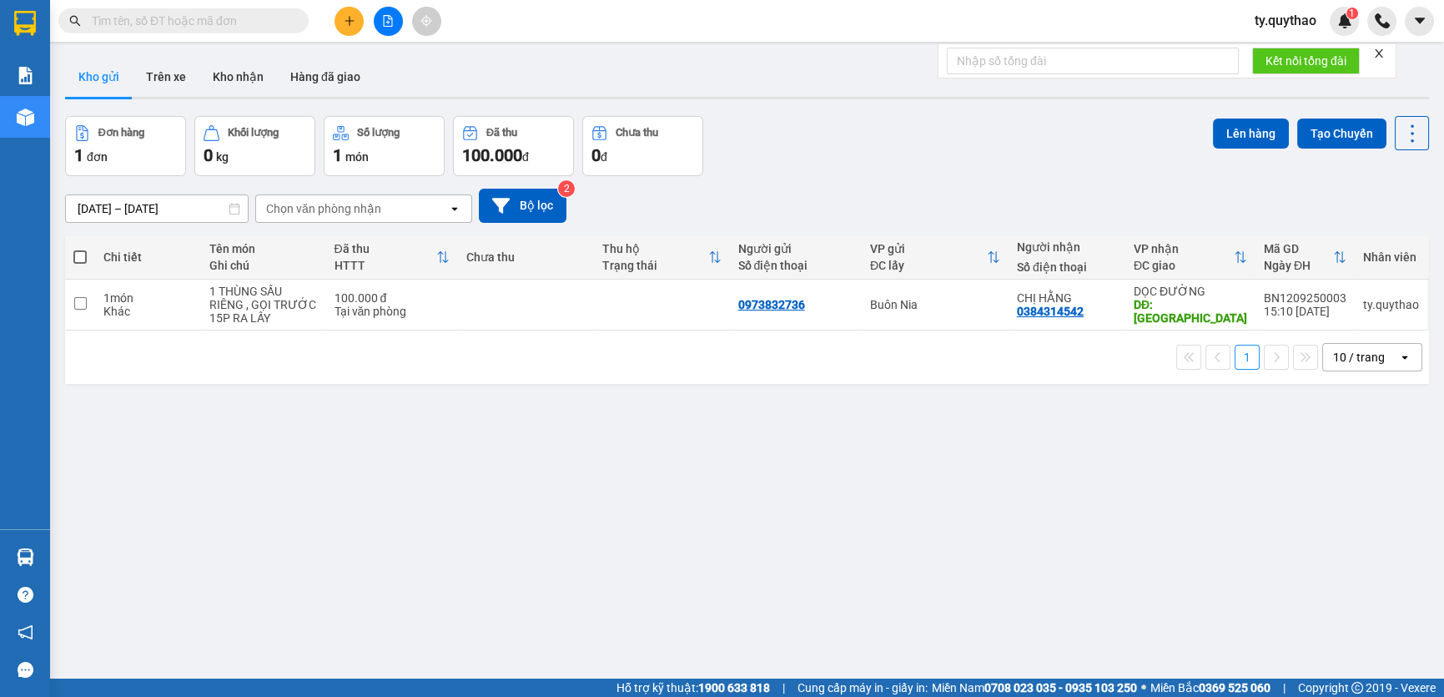
click at [82, 261] on span at bounding box center [79, 256] width 13 height 13
click at [80, 249] on input "checkbox" at bounding box center [80, 249] width 0 height 0
checkbox input "true"
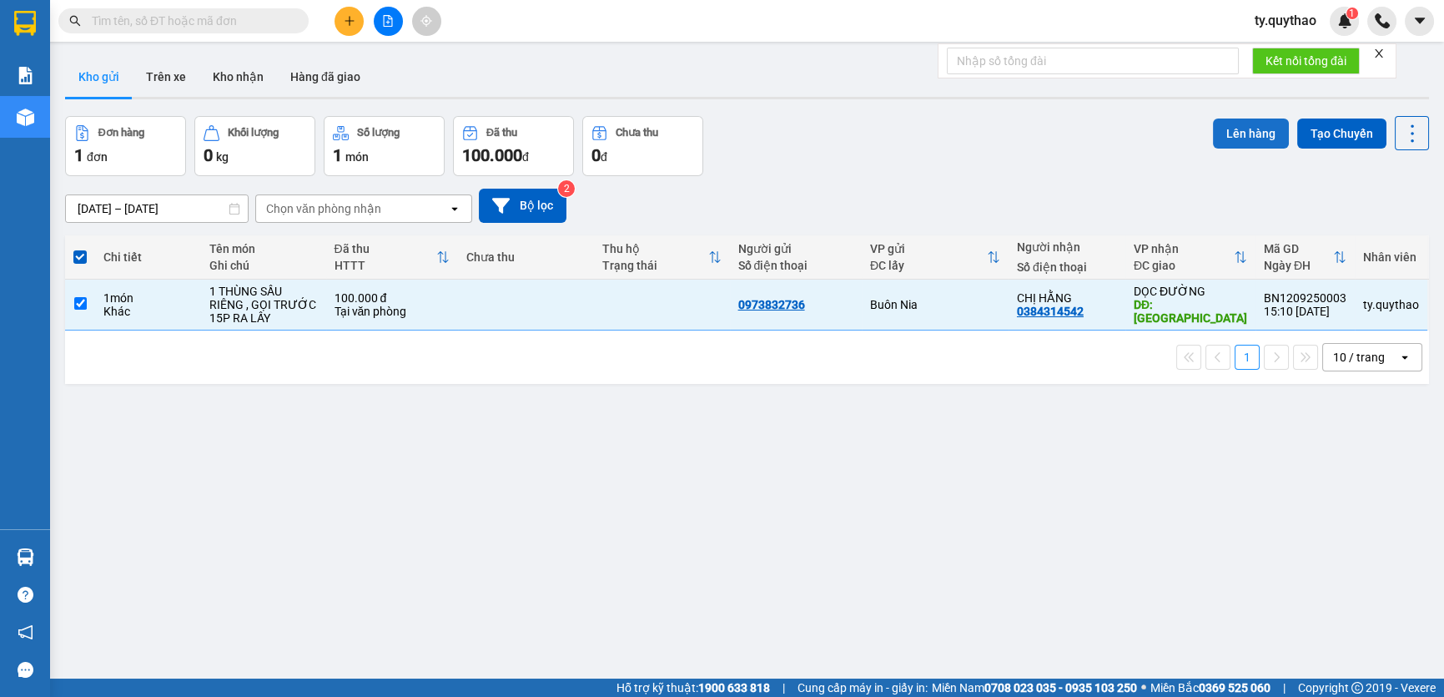
click at [1221, 144] on button "Lên hàng" at bounding box center [1251, 133] width 76 height 30
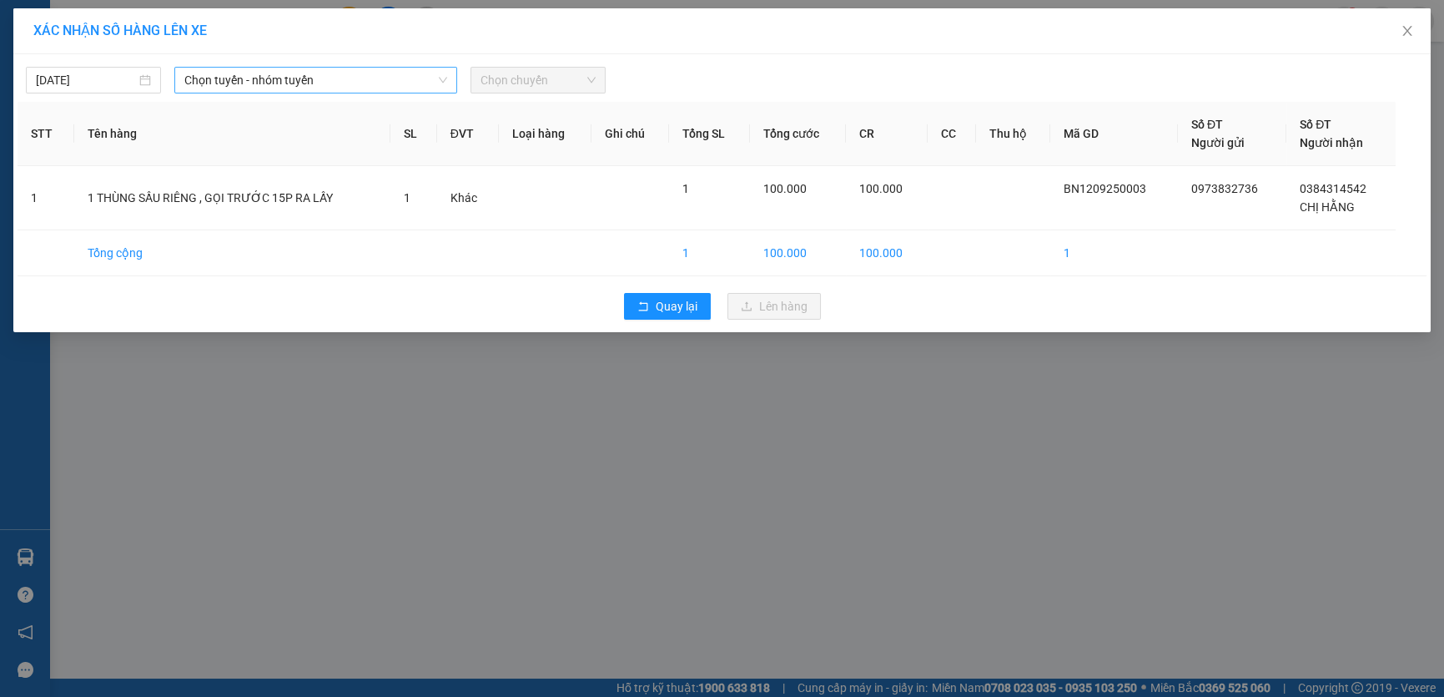
click at [326, 77] on span "Chọn tuyến - nhóm tuyến" at bounding box center [315, 80] width 263 height 25
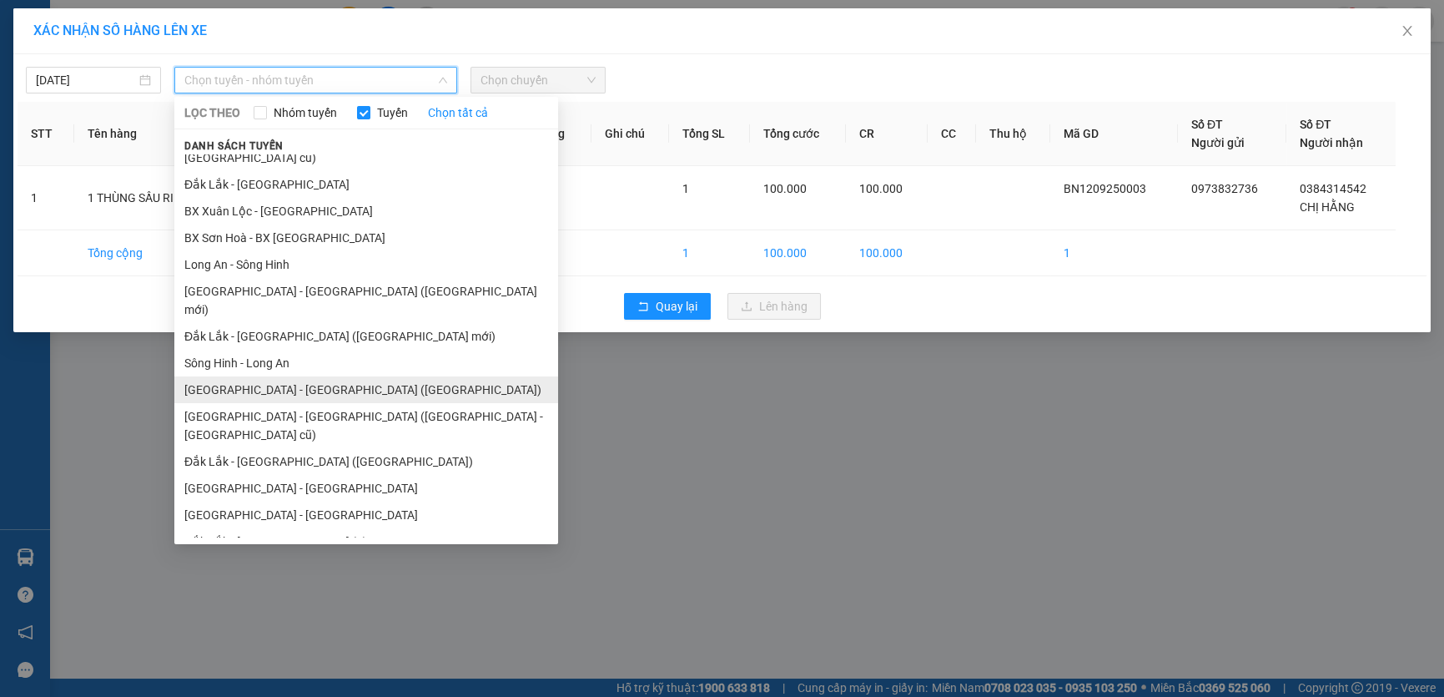
scroll to position [43, 0]
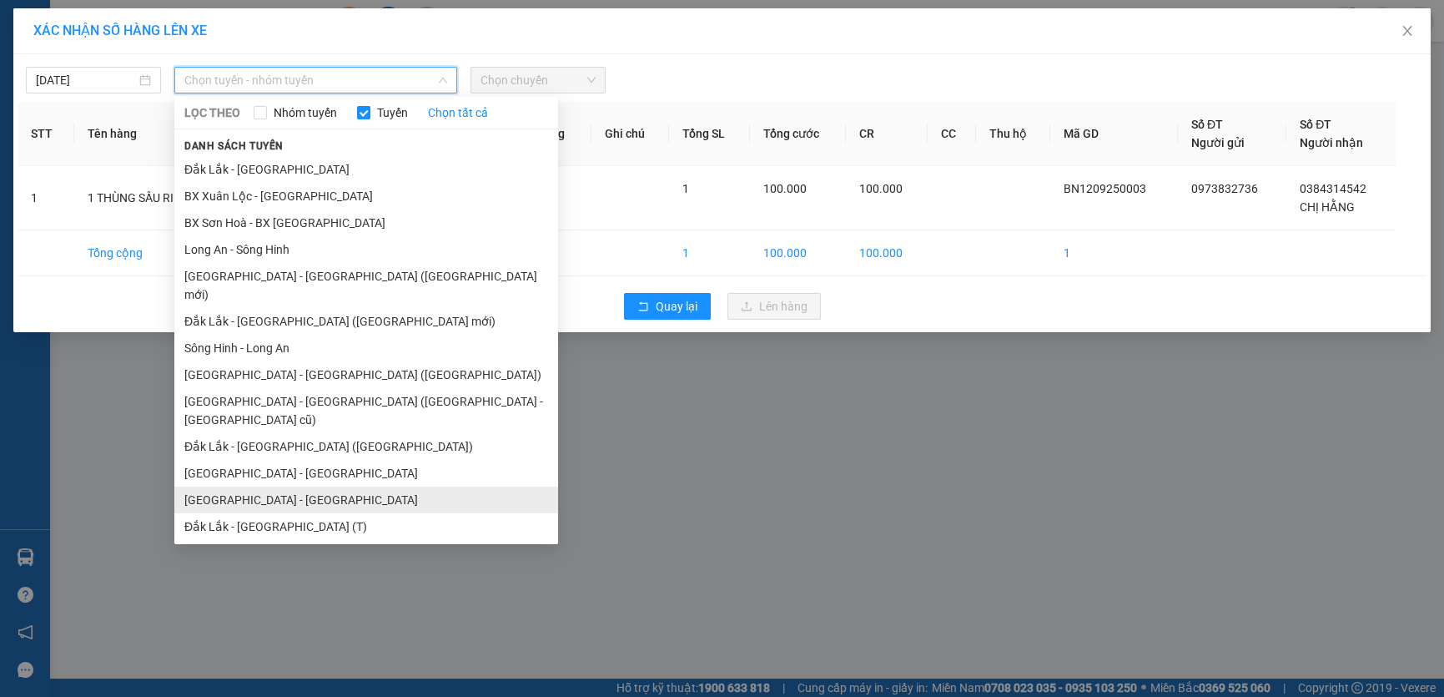
click at [302, 486] on li "[GEOGRAPHIC_DATA] - [GEOGRAPHIC_DATA]" at bounding box center [366, 499] width 384 height 27
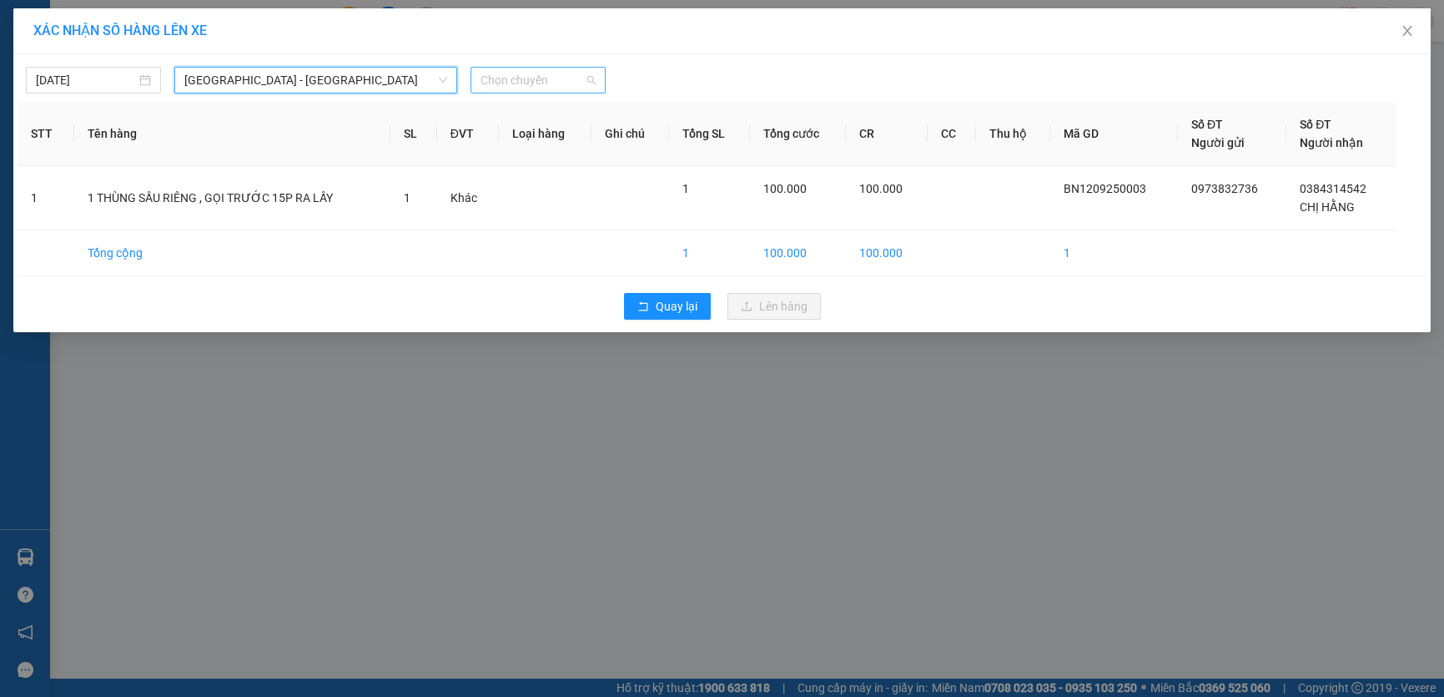
click at [547, 82] on span "Chọn chuyến" at bounding box center [537, 80] width 115 height 25
click at [561, 79] on span "Chọn chuyến" at bounding box center [537, 80] width 115 height 25
click at [561, 81] on span "Chọn chuyến" at bounding box center [537, 80] width 115 height 25
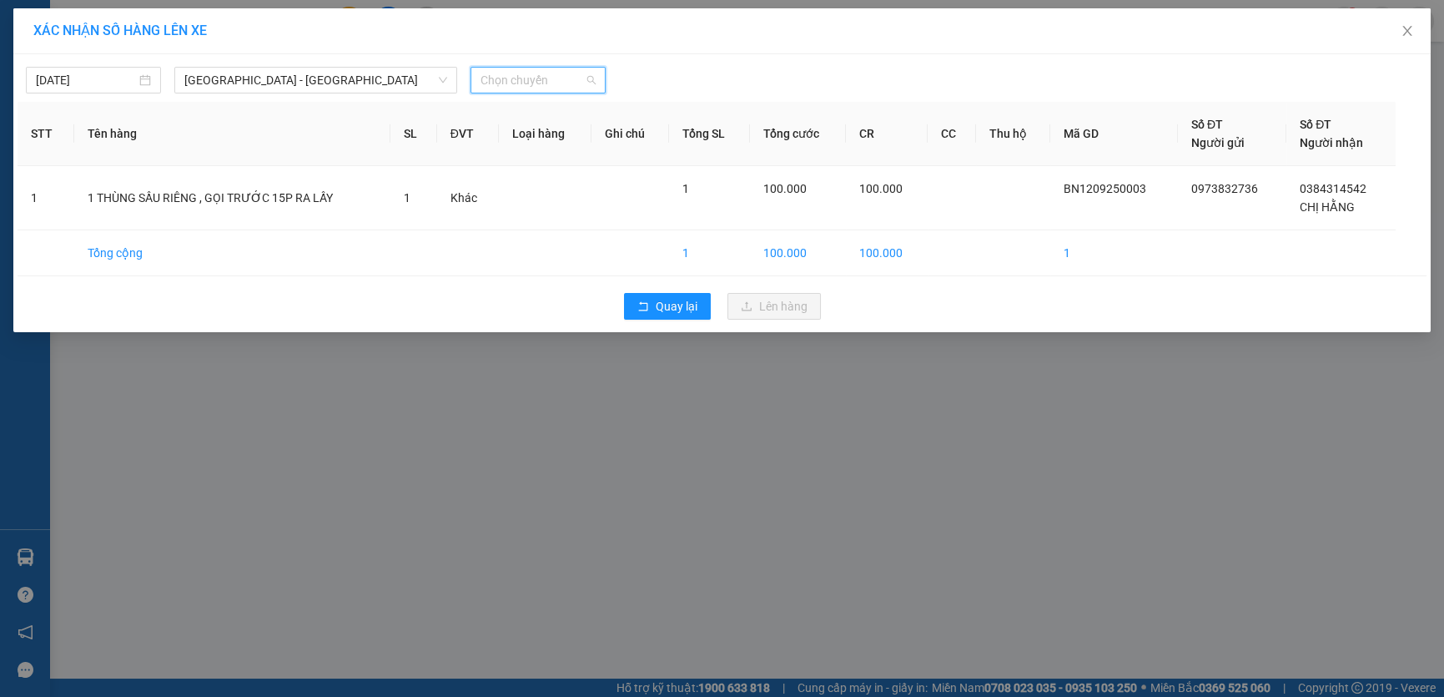
click at [561, 81] on span "Chọn chuyến" at bounding box center [537, 80] width 115 height 25
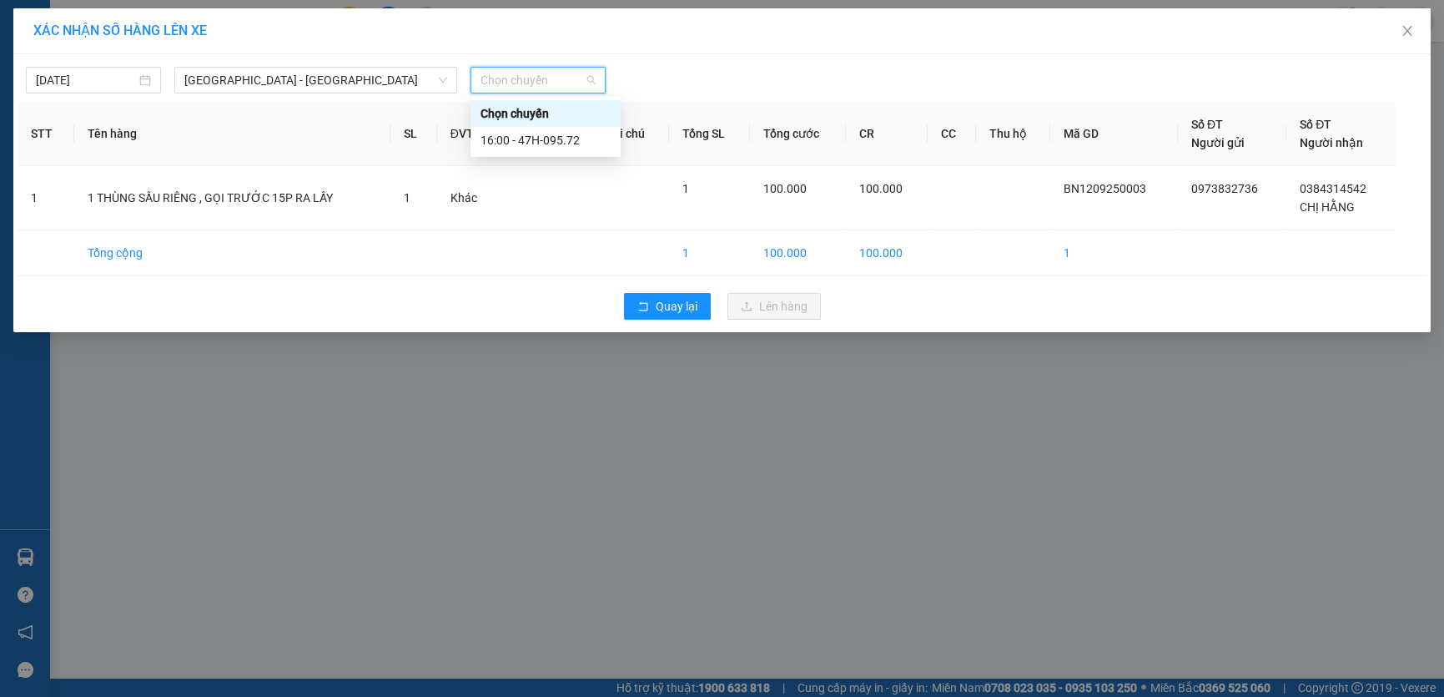
click at [561, 81] on span "Chọn chuyến" at bounding box center [537, 80] width 115 height 25
click at [554, 137] on div "16:00 - 47H-095.72" at bounding box center [545, 140] width 130 height 18
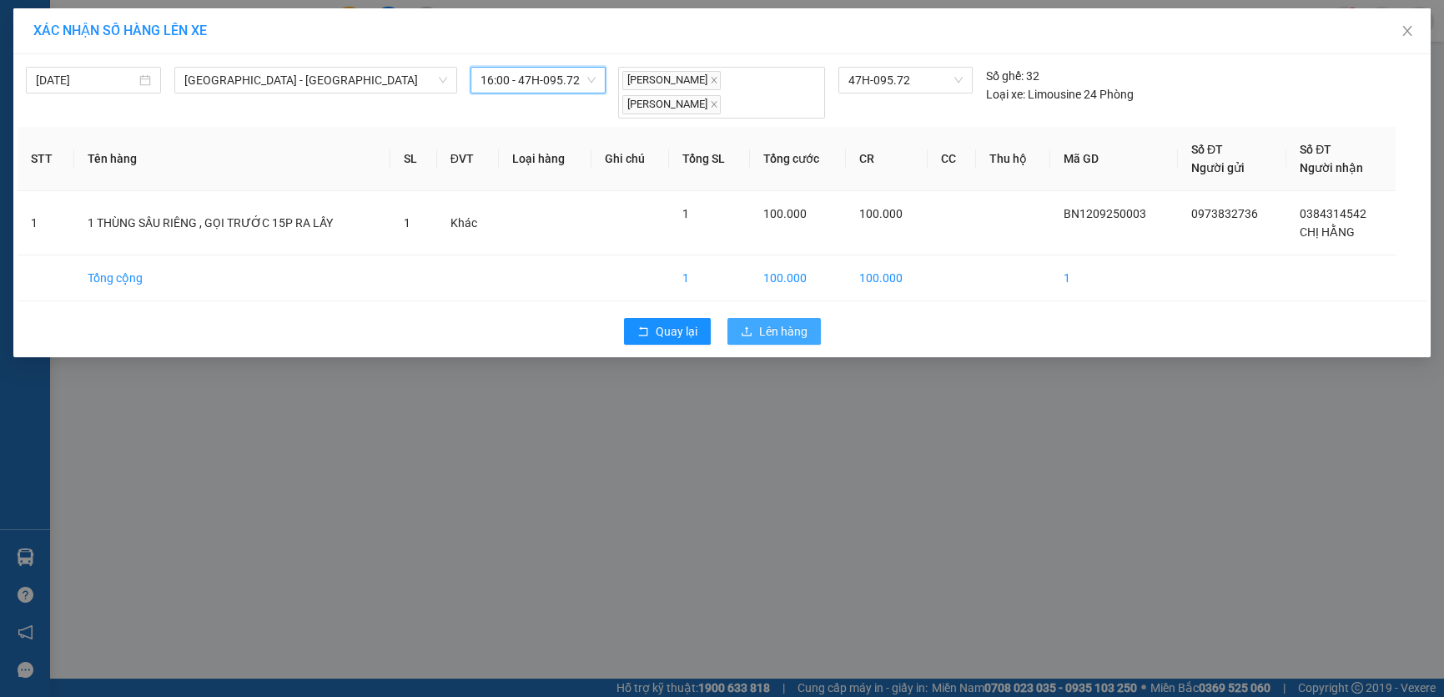
click at [786, 339] on span "Lên hàng" at bounding box center [783, 331] width 48 height 18
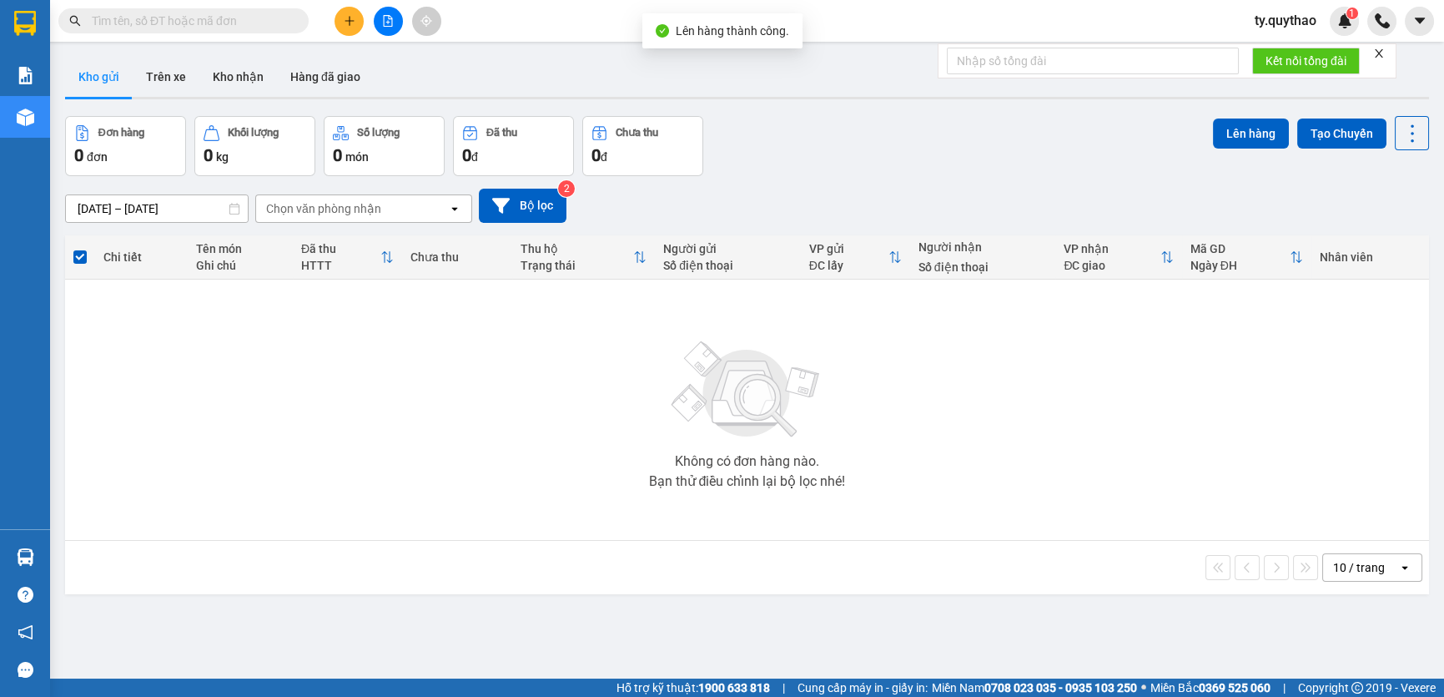
click at [390, 29] on button at bounding box center [388, 21] width 29 height 29
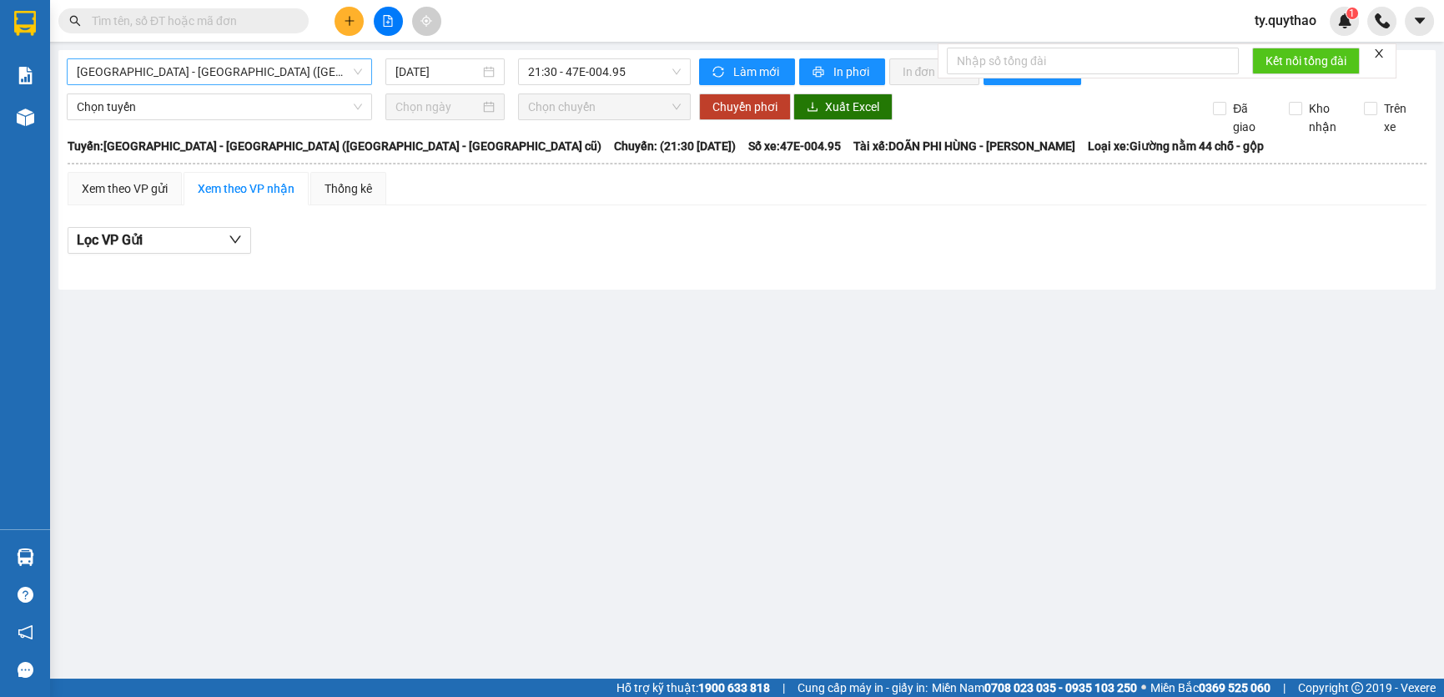
click at [304, 74] on span "[GEOGRAPHIC_DATA] - [GEOGRAPHIC_DATA] ([GEOGRAPHIC_DATA] - [GEOGRAPHIC_DATA] cũ)" at bounding box center [219, 71] width 285 height 25
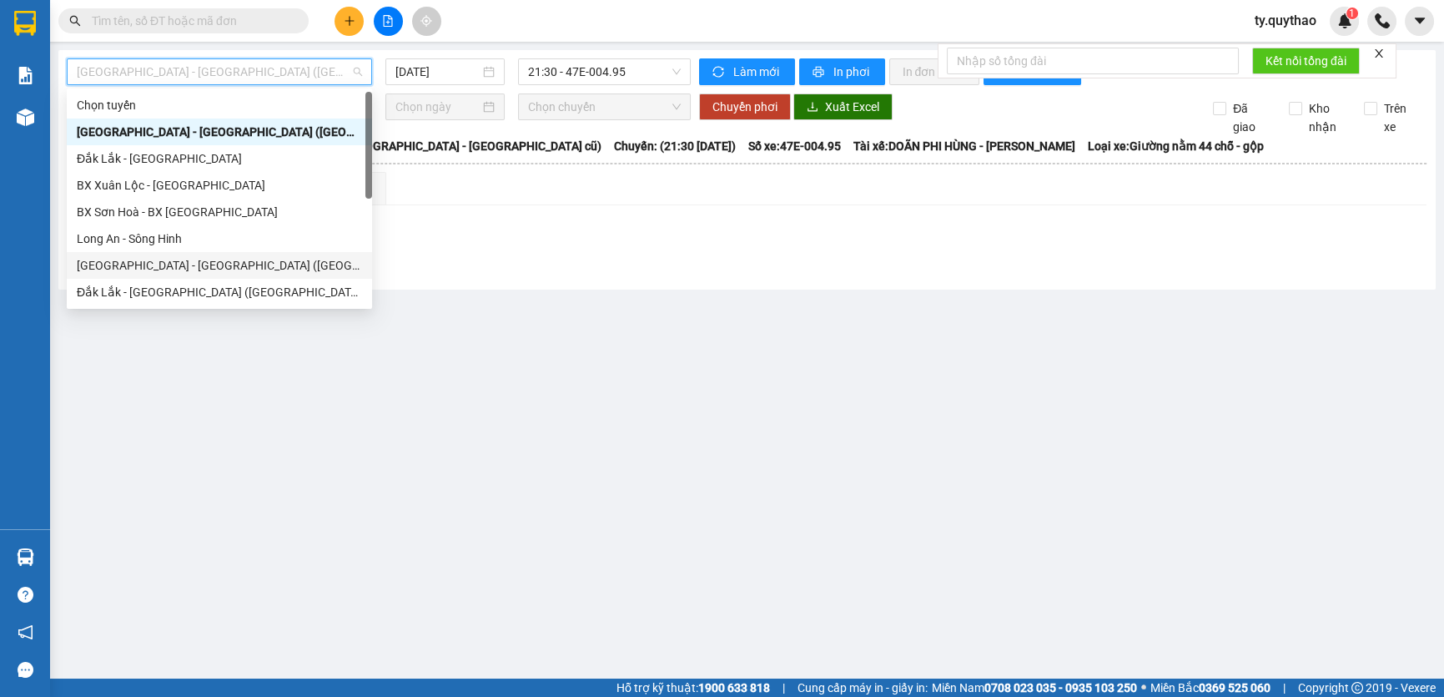
click at [243, 293] on div "Đắk Lắk - [GEOGRAPHIC_DATA] ([GEOGRAPHIC_DATA] mới)" at bounding box center [219, 292] width 285 height 18
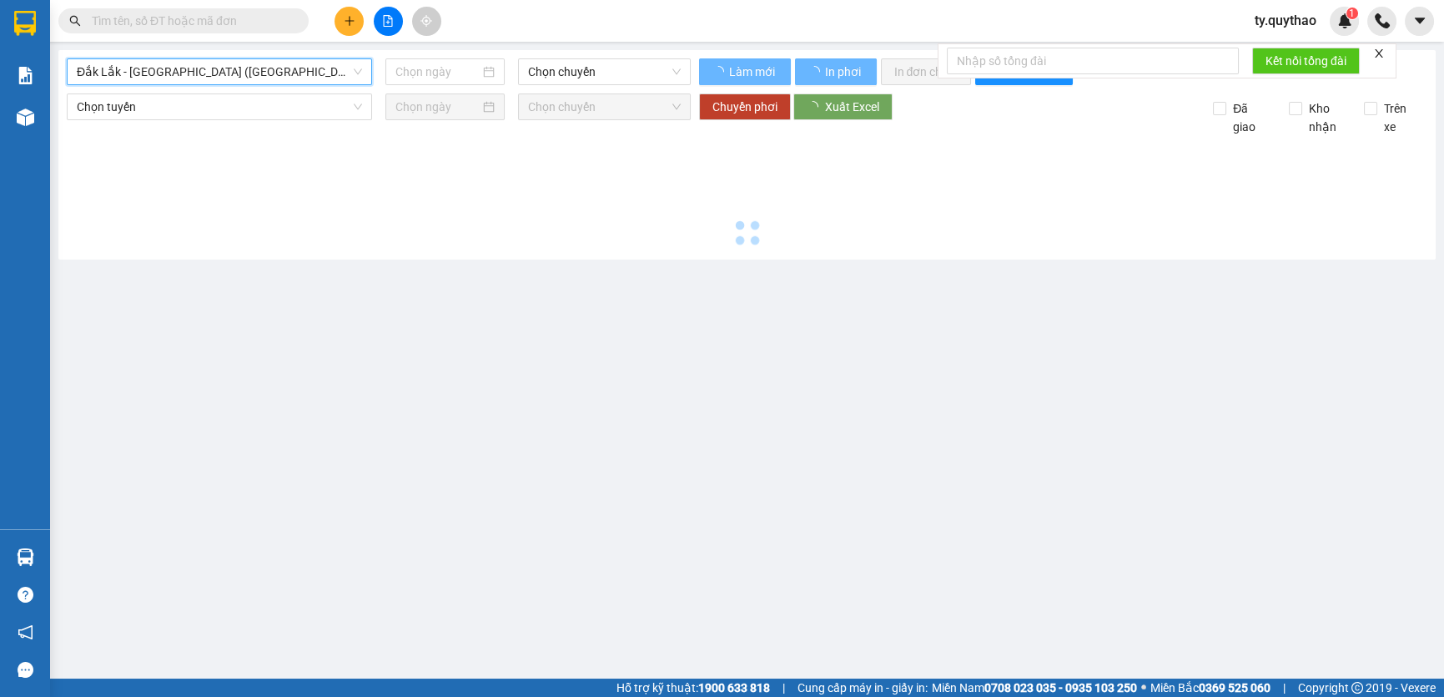
click at [243, 293] on main "[GEOGRAPHIC_DATA] - [GEOGRAPHIC_DATA] ([GEOGRAPHIC_DATA] mới) [GEOGRAPHIC_DATA]…" at bounding box center [722, 339] width 1444 height 678
type input "[DATE]"
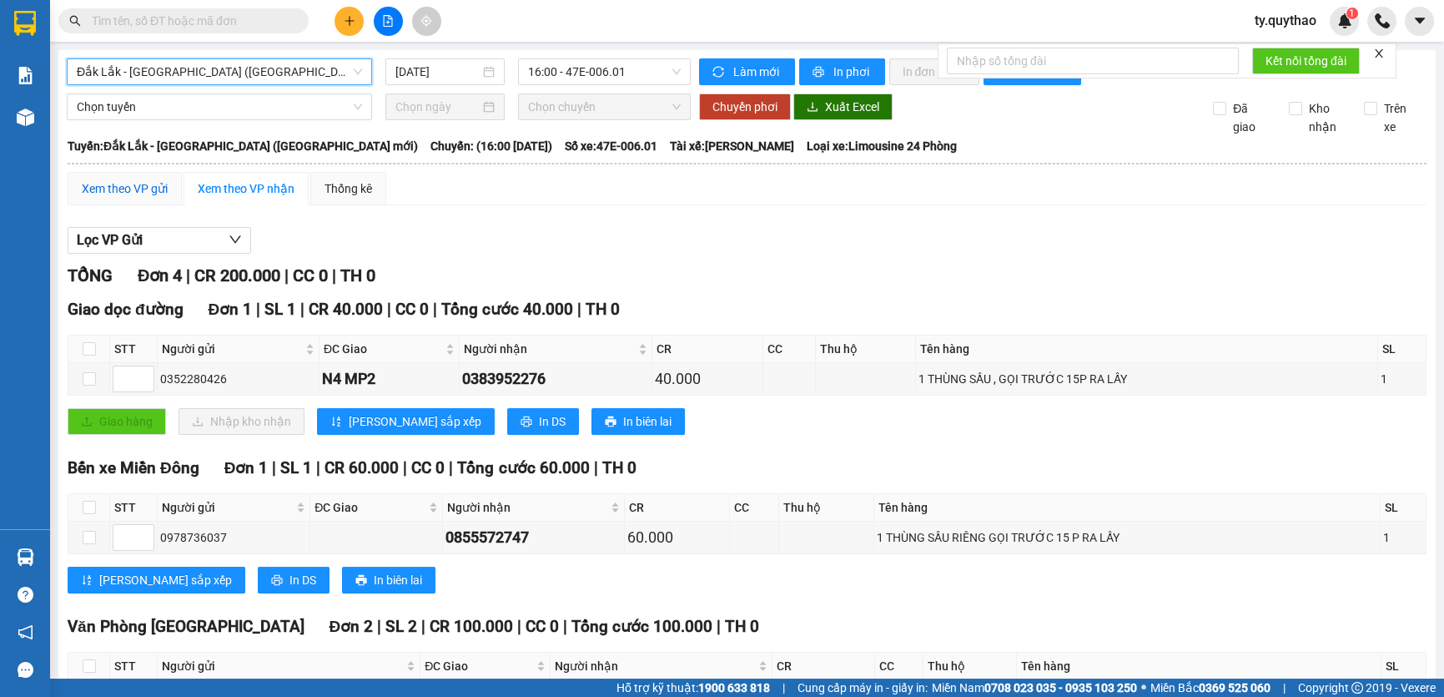
click at [124, 192] on div "Xem theo VP gửi" at bounding box center [125, 188] width 86 height 18
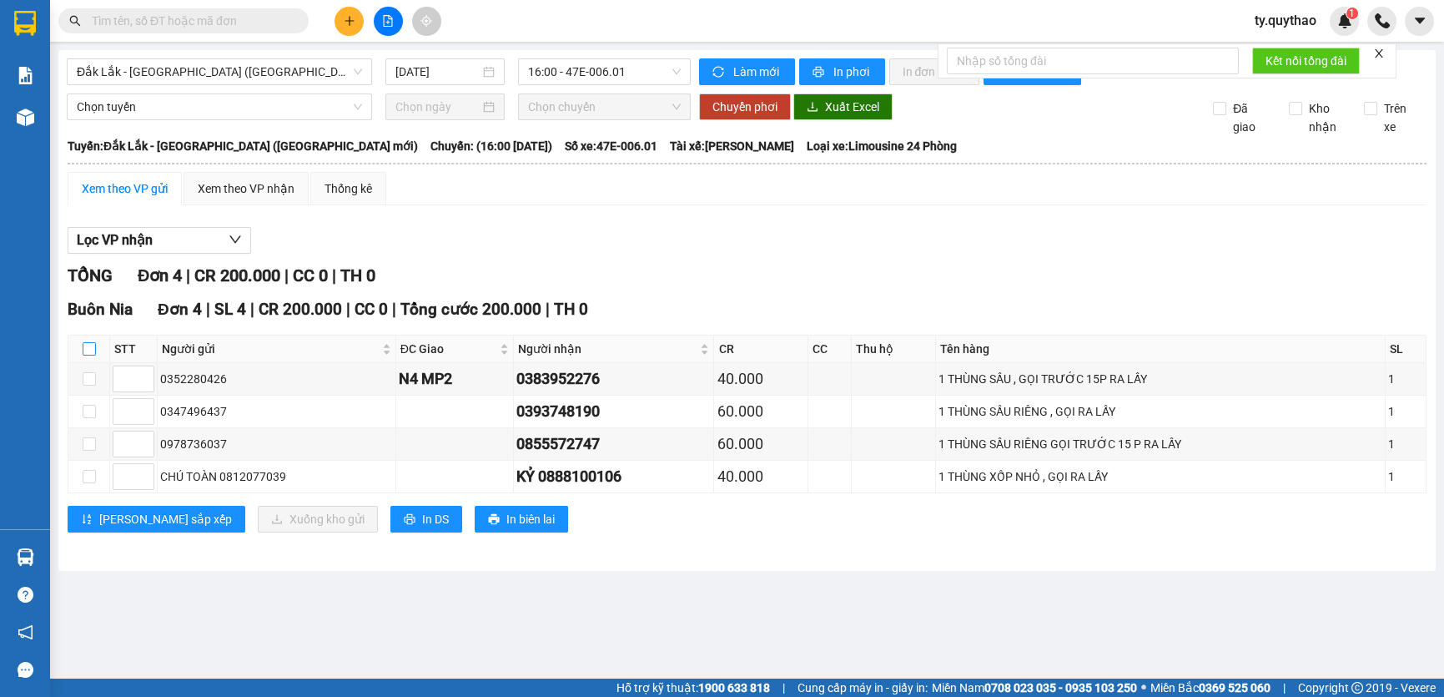
click at [91, 347] on input "checkbox" at bounding box center [89, 348] width 13 height 13
checkbox input "true"
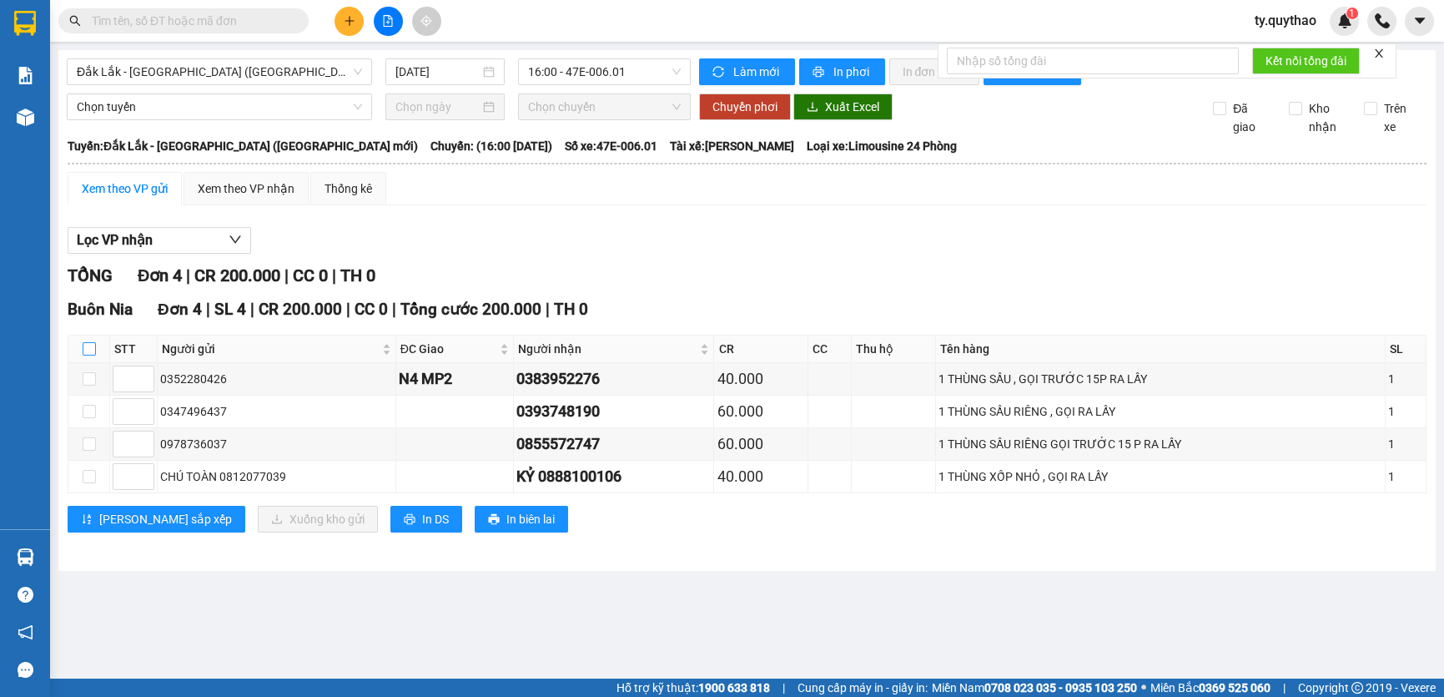
checkbox input "true"
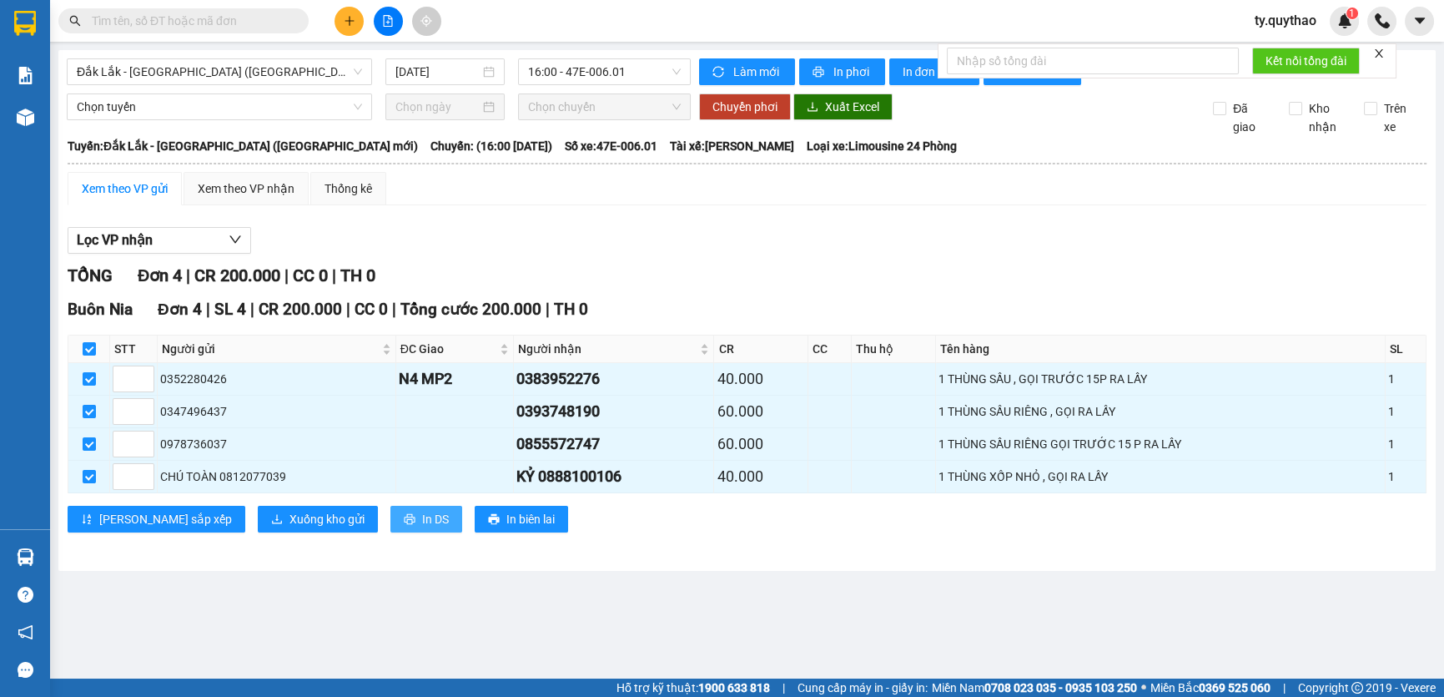
click at [422, 522] on span "In DS" at bounding box center [435, 519] width 27 height 18
click at [1175, 583] on main "[GEOGRAPHIC_DATA] - [GEOGRAPHIC_DATA] ([GEOGRAPHIC_DATA] mới) [DATE] 16:00 - 47…" at bounding box center [722, 339] width 1444 height 678
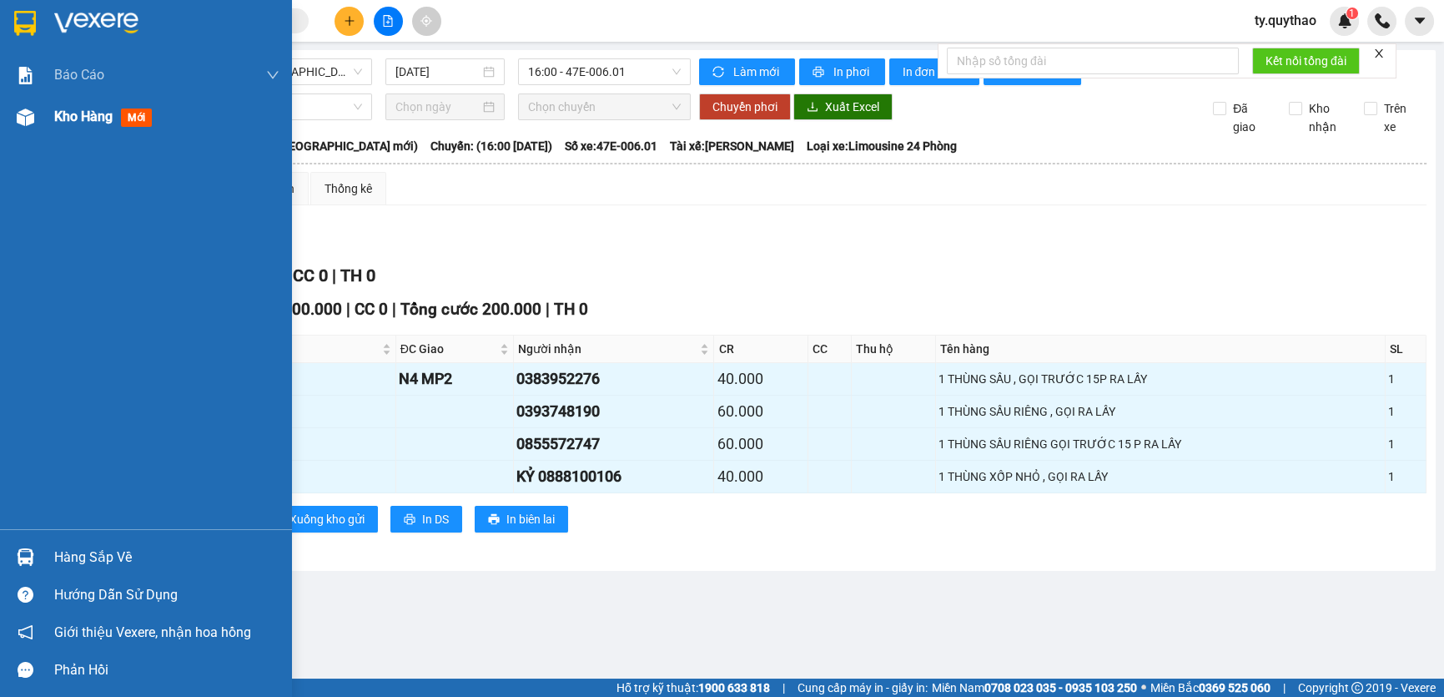
click at [49, 114] on div "Kho hàng mới" at bounding box center [146, 117] width 292 height 42
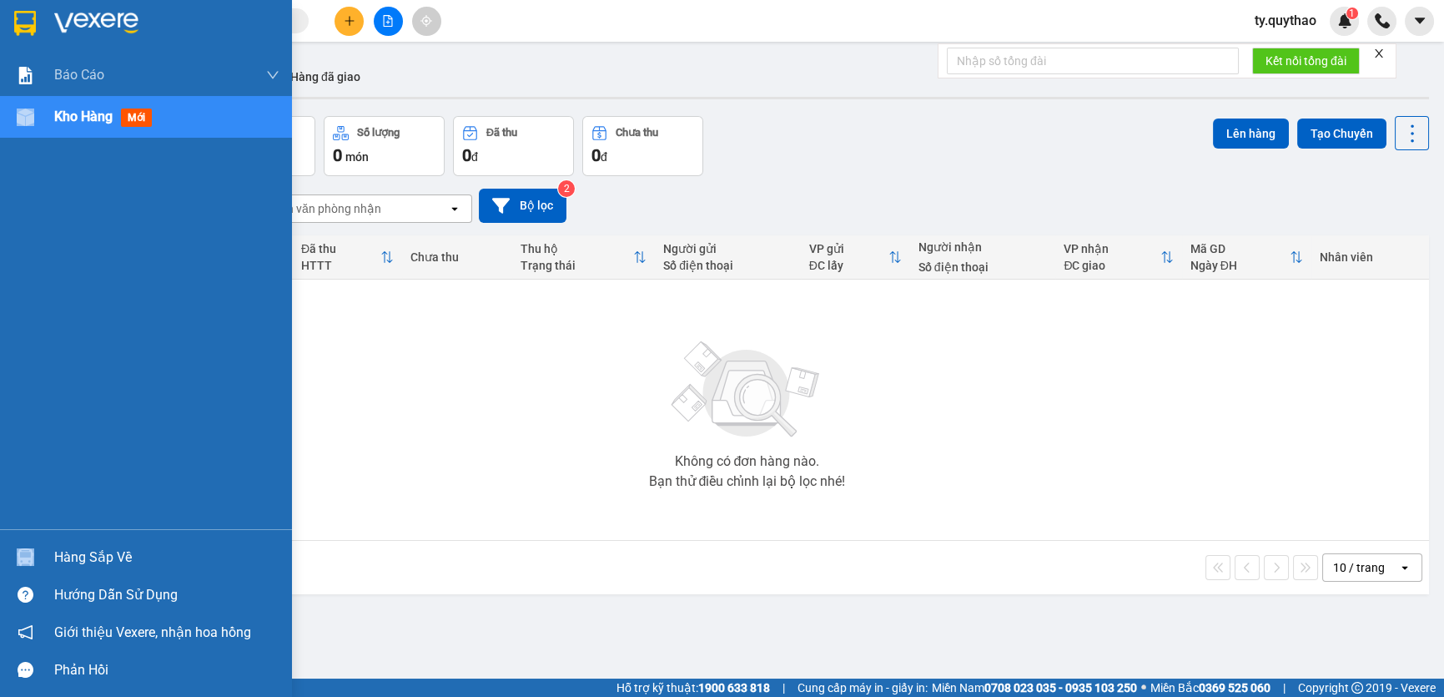
click at [50, 114] on div "Kho hàng mới" at bounding box center [146, 117] width 292 height 42
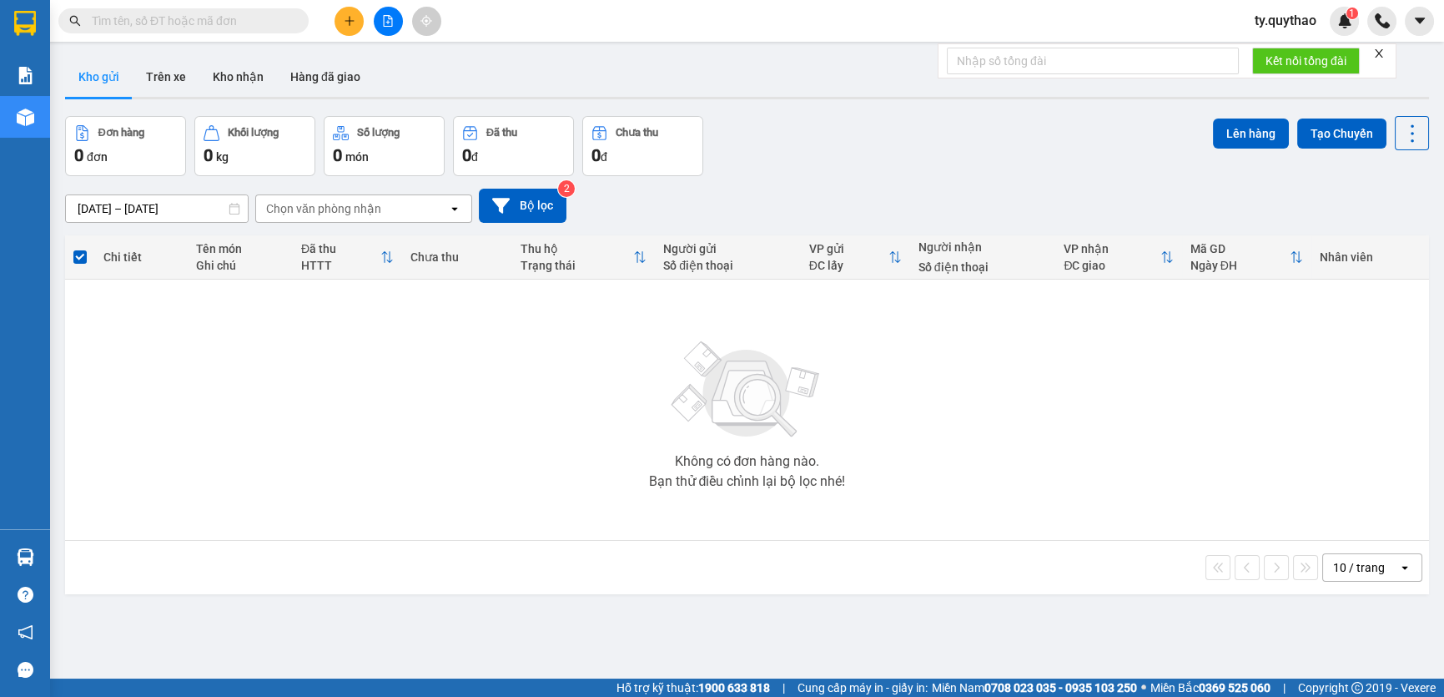
click at [387, 18] on icon "file-add" at bounding box center [388, 21] width 12 height 12
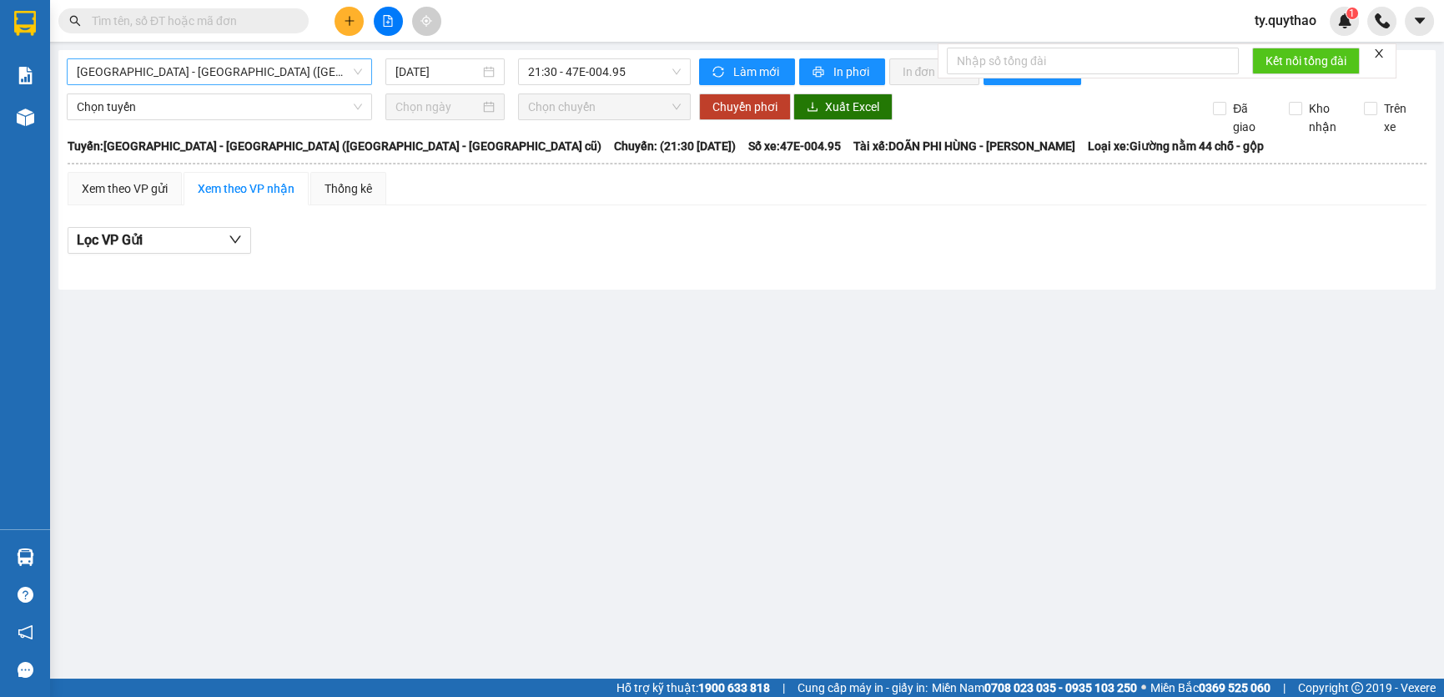
click at [254, 67] on span "[GEOGRAPHIC_DATA] - [GEOGRAPHIC_DATA] ([GEOGRAPHIC_DATA] - [GEOGRAPHIC_DATA] cũ)" at bounding box center [219, 71] width 285 height 25
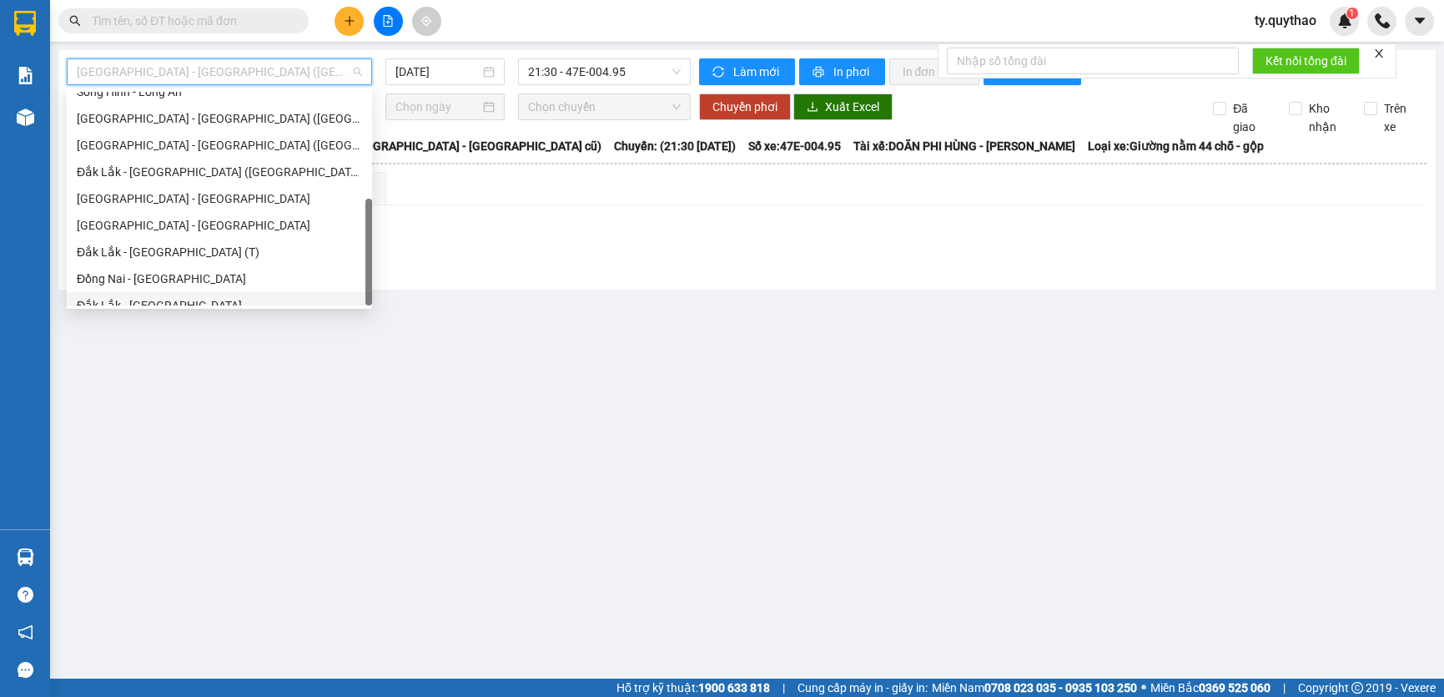
scroll to position [239, 0]
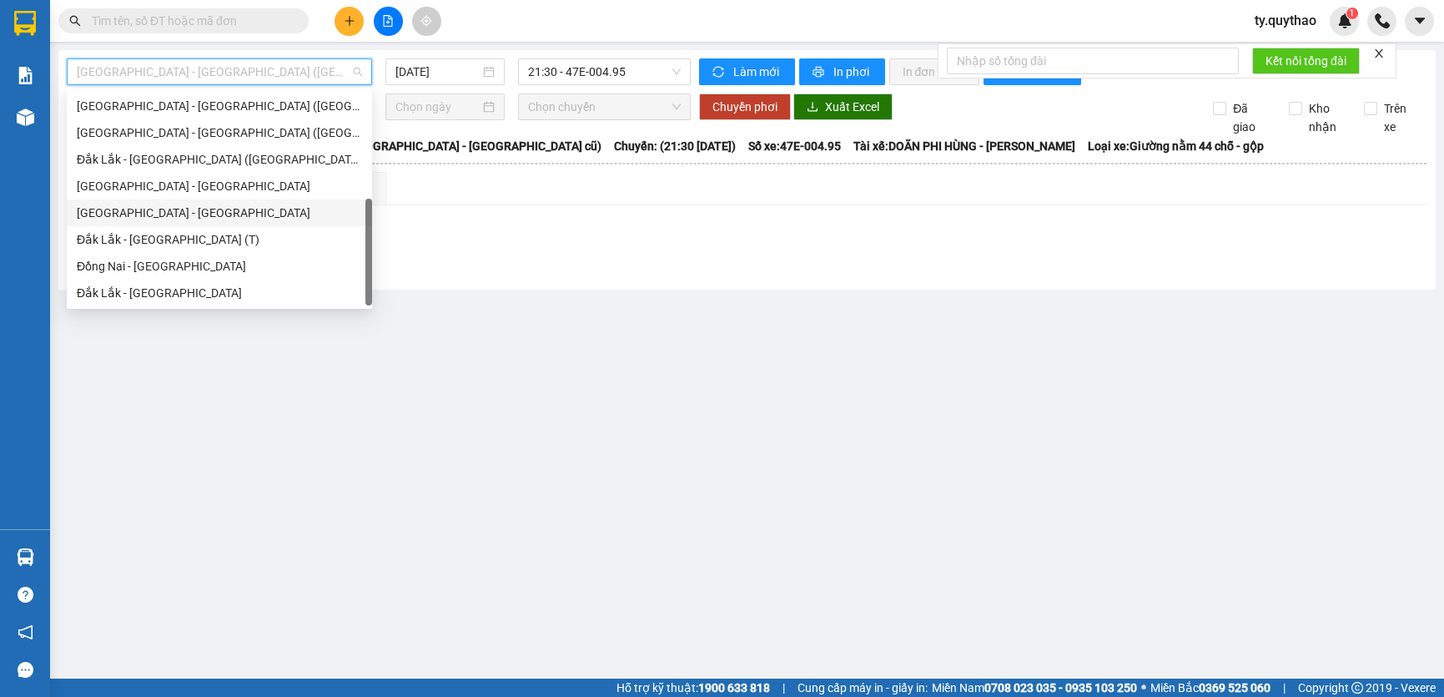
click at [195, 205] on div "[GEOGRAPHIC_DATA] - [GEOGRAPHIC_DATA]" at bounding box center [219, 213] width 285 height 18
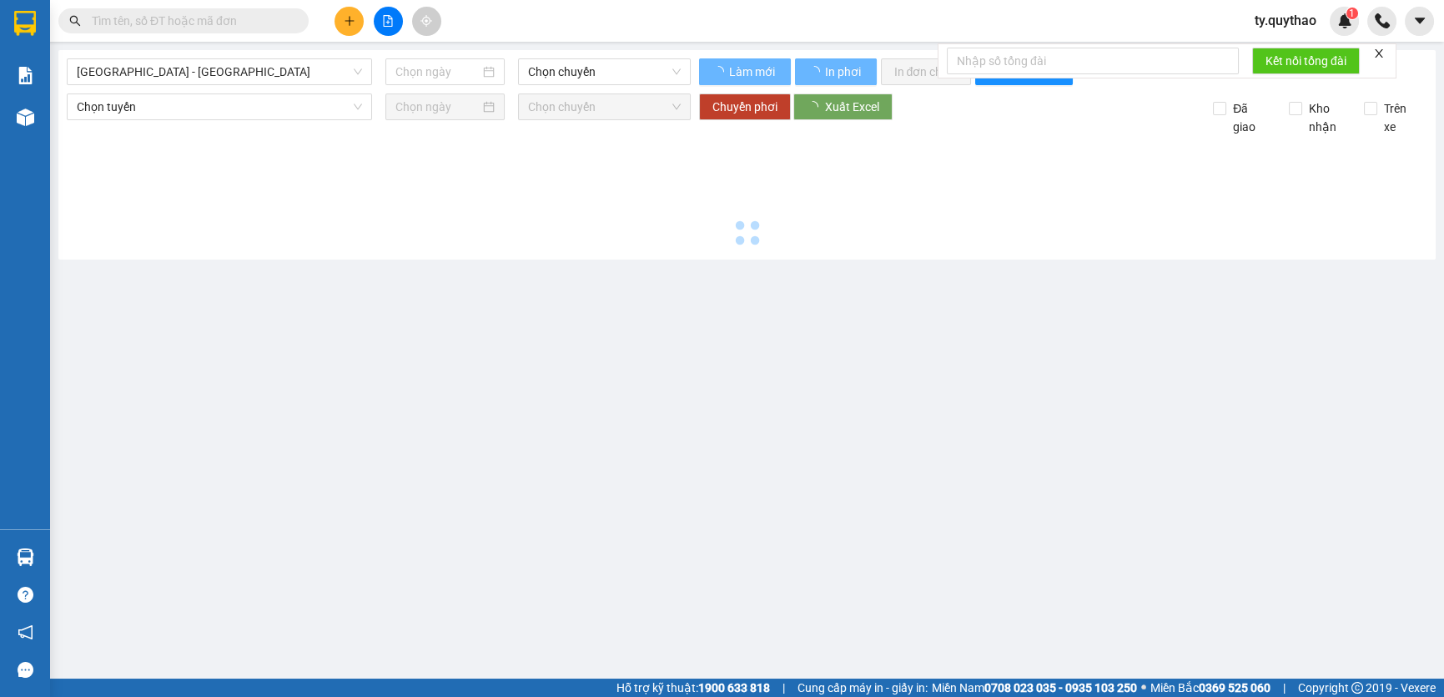
click at [195, 205] on div at bounding box center [747, 193] width 1361 height 115
type input "[DATE]"
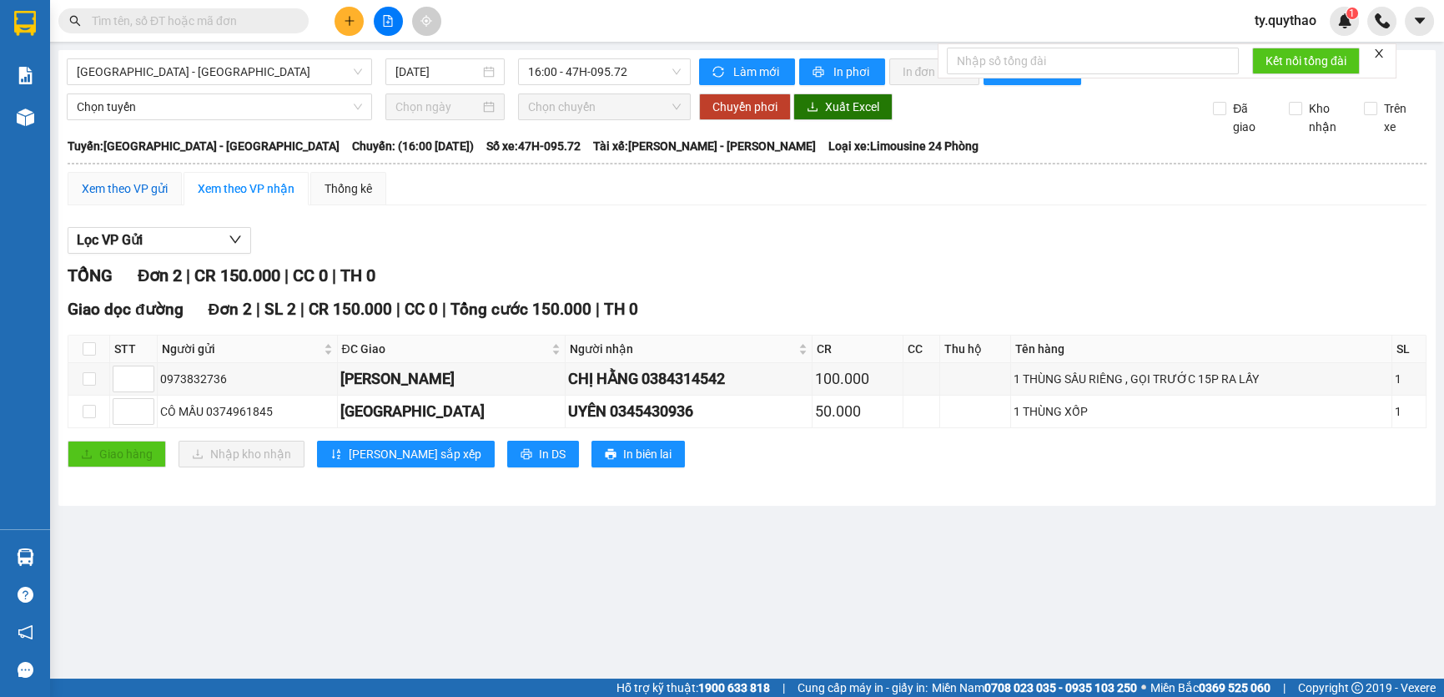
click at [144, 192] on div "Xem theo VP gửi" at bounding box center [125, 188] width 86 height 18
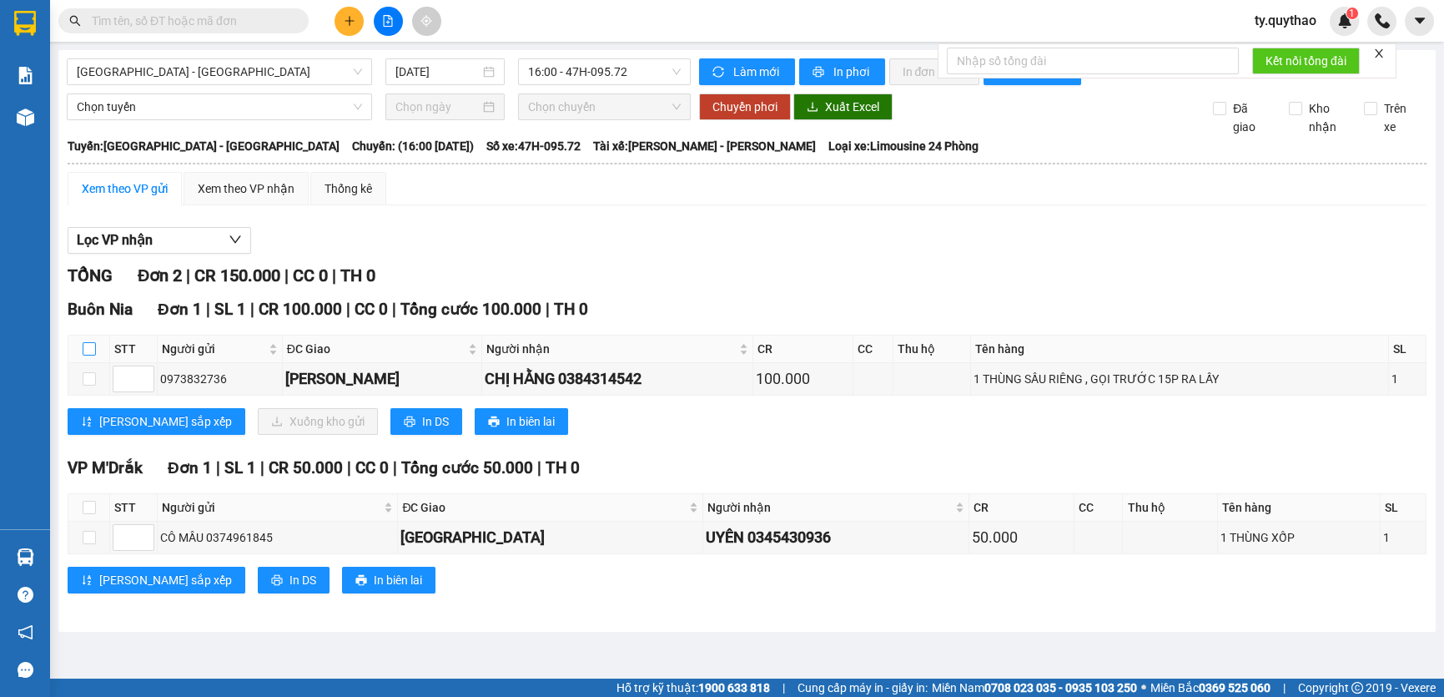
click at [90, 348] on input "checkbox" at bounding box center [89, 348] width 13 height 13
checkbox input "true"
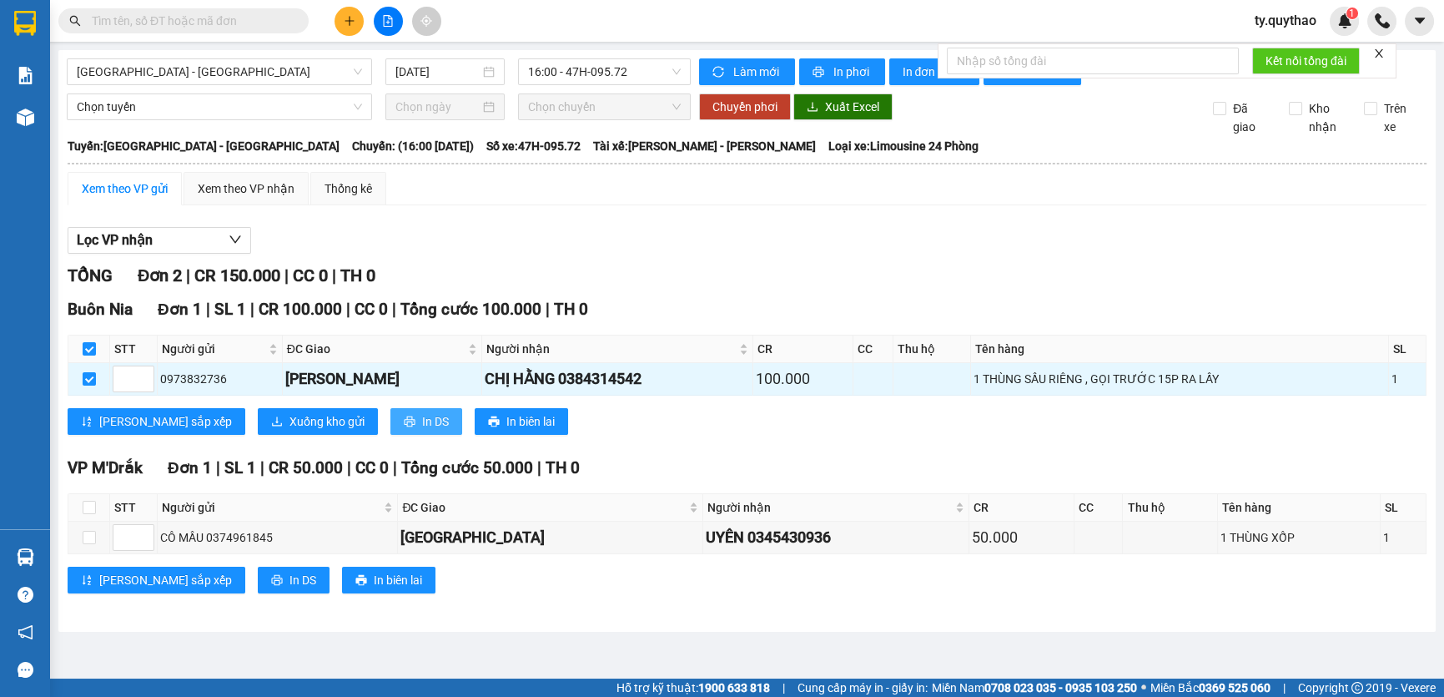
click at [390, 422] on button "In DS" at bounding box center [426, 421] width 72 height 27
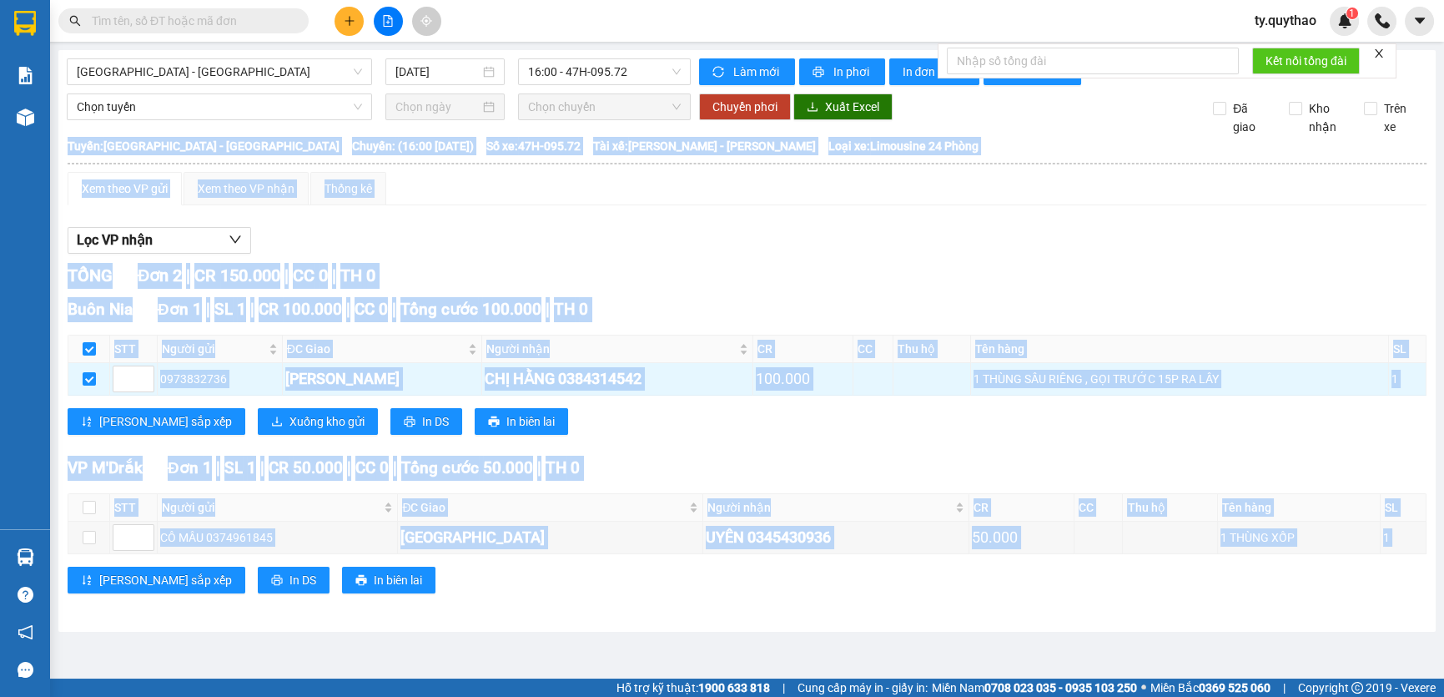
click at [1143, 589] on div "[PERSON_NAME] sắp xếp In DS In biên lai" at bounding box center [747, 579] width 1359 height 27
click at [221, 72] on span "[GEOGRAPHIC_DATA] - [GEOGRAPHIC_DATA]" at bounding box center [219, 71] width 285 height 25
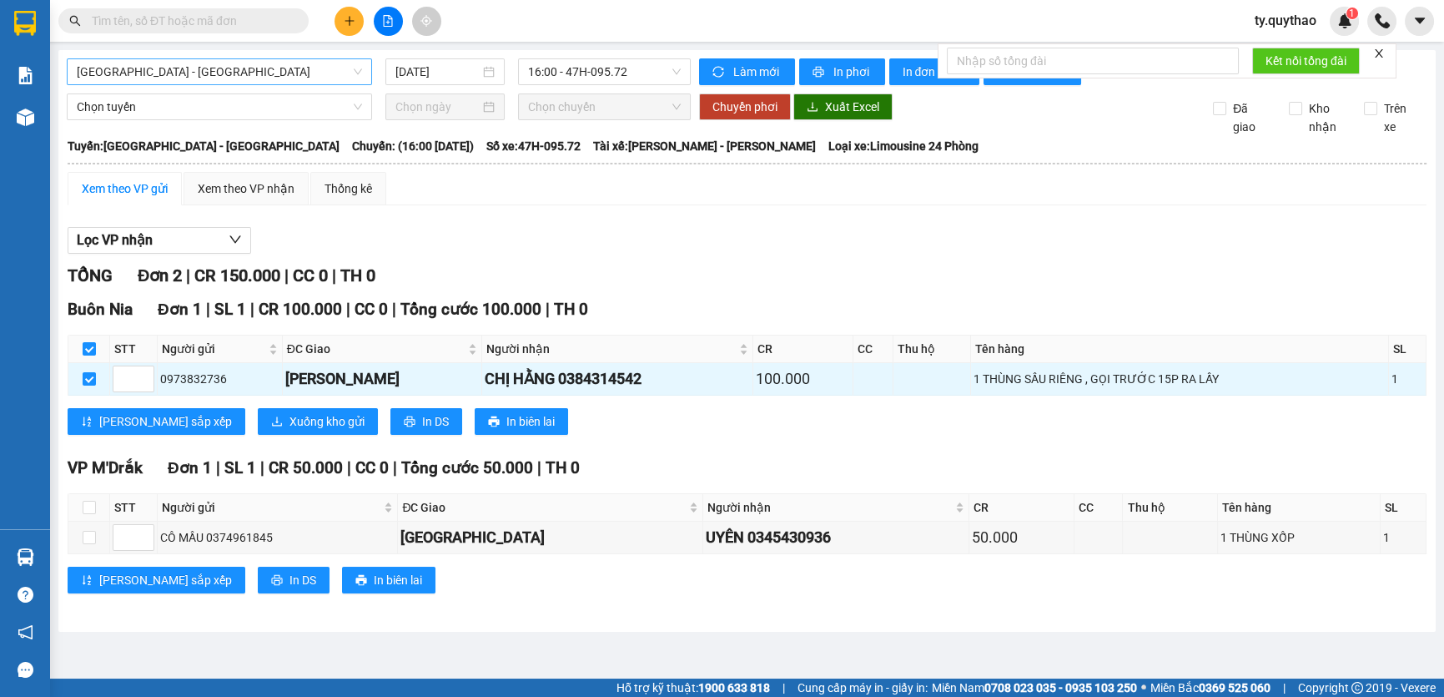
click at [221, 72] on span "[GEOGRAPHIC_DATA] - [GEOGRAPHIC_DATA]" at bounding box center [219, 71] width 285 height 25
click at [234, 73] on span "[GEOGRAPHIC_DATA] - [GEOGRAPHIC_DATA]" at bounding box center [219, 71] width 285 height 25
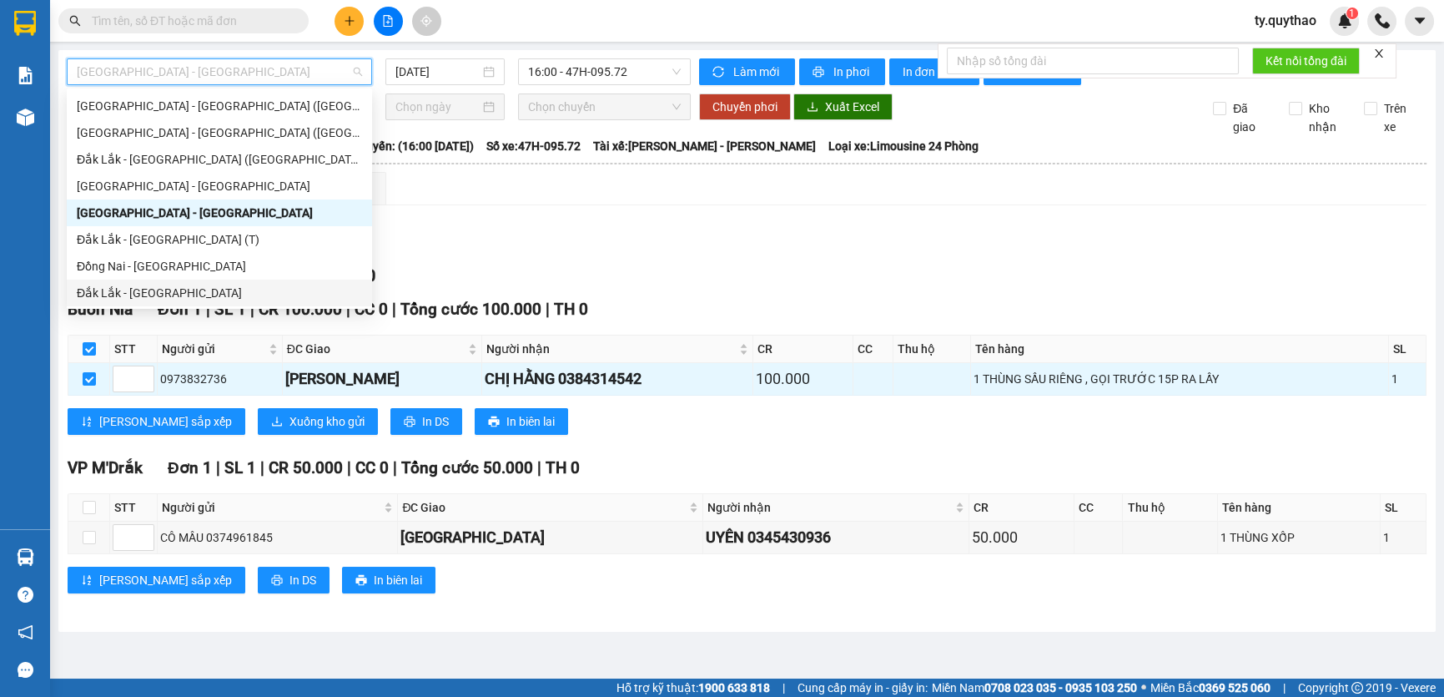
click at [187, 286] on div "Đắk Lắk - [GEOGRAPHIC_DATA]" at bounding box center [219, 293] width 285 height 18
click at [187, 286] on main "[GEOGRAPHIC_DATA] - [GEOGRAPHIC_DATA] 16:00 - 47H-095.72 Làm mới In phơi In đơn…" at bounding box center [722, 339] width 1444 height 678
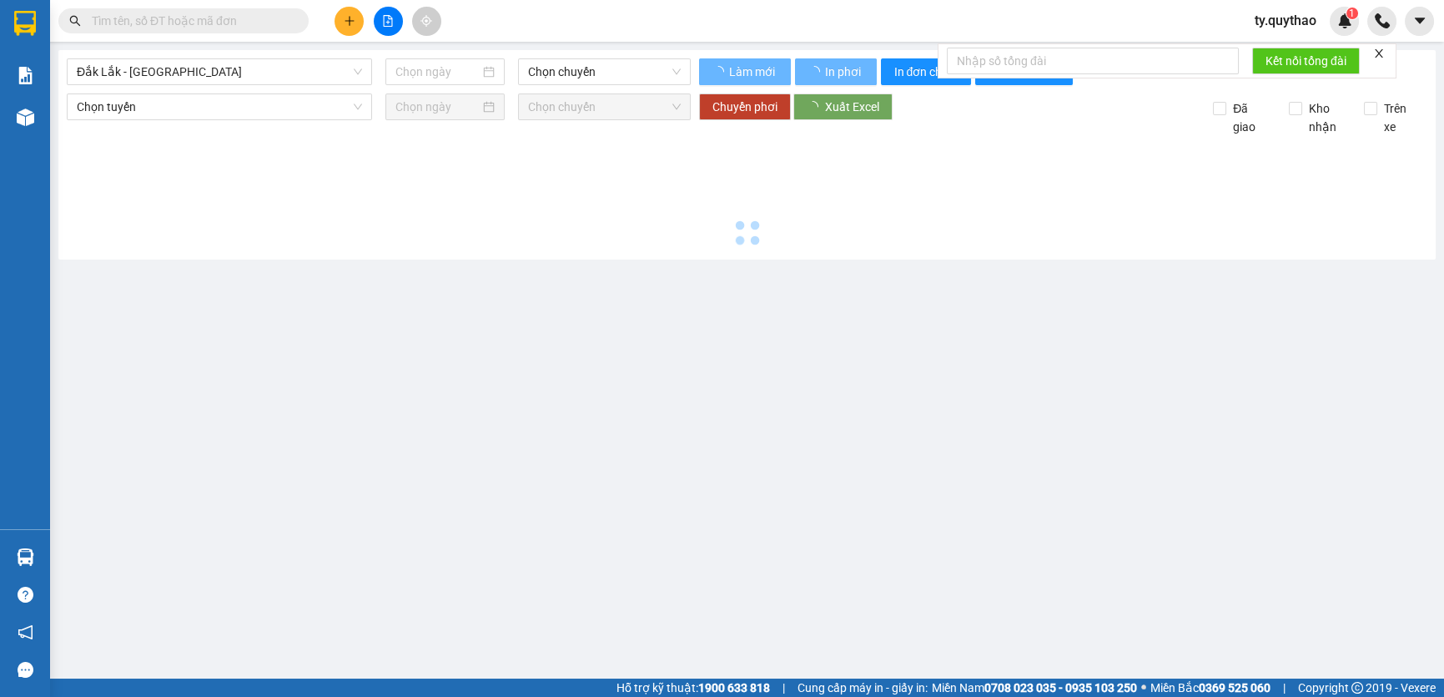
type input "[DATE]"
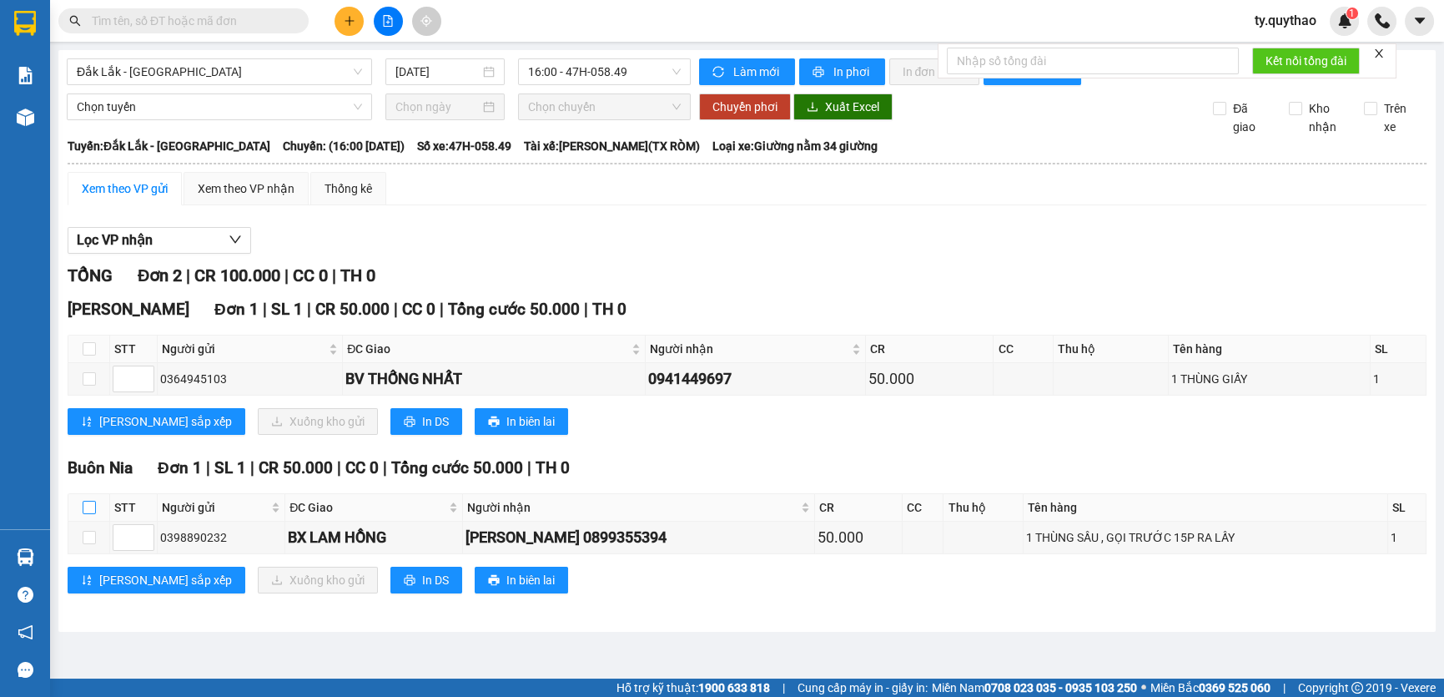
click at [84, 506] on input "checkbox" at bounding box center [89, 507] width 13 height 13
checkbox input "false"
click at [84, 506] on input "checkbox" at bounding box center [89, 507] width 13 height 13
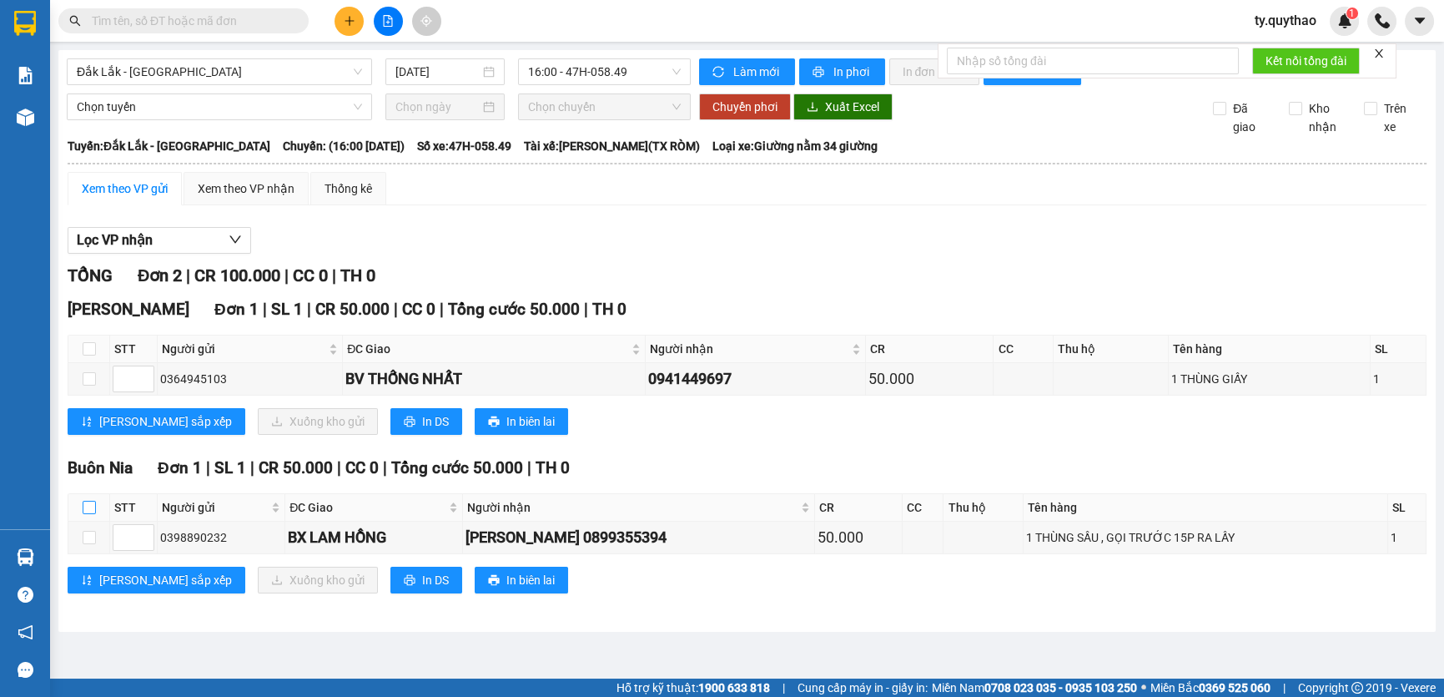
checkbox input "true"
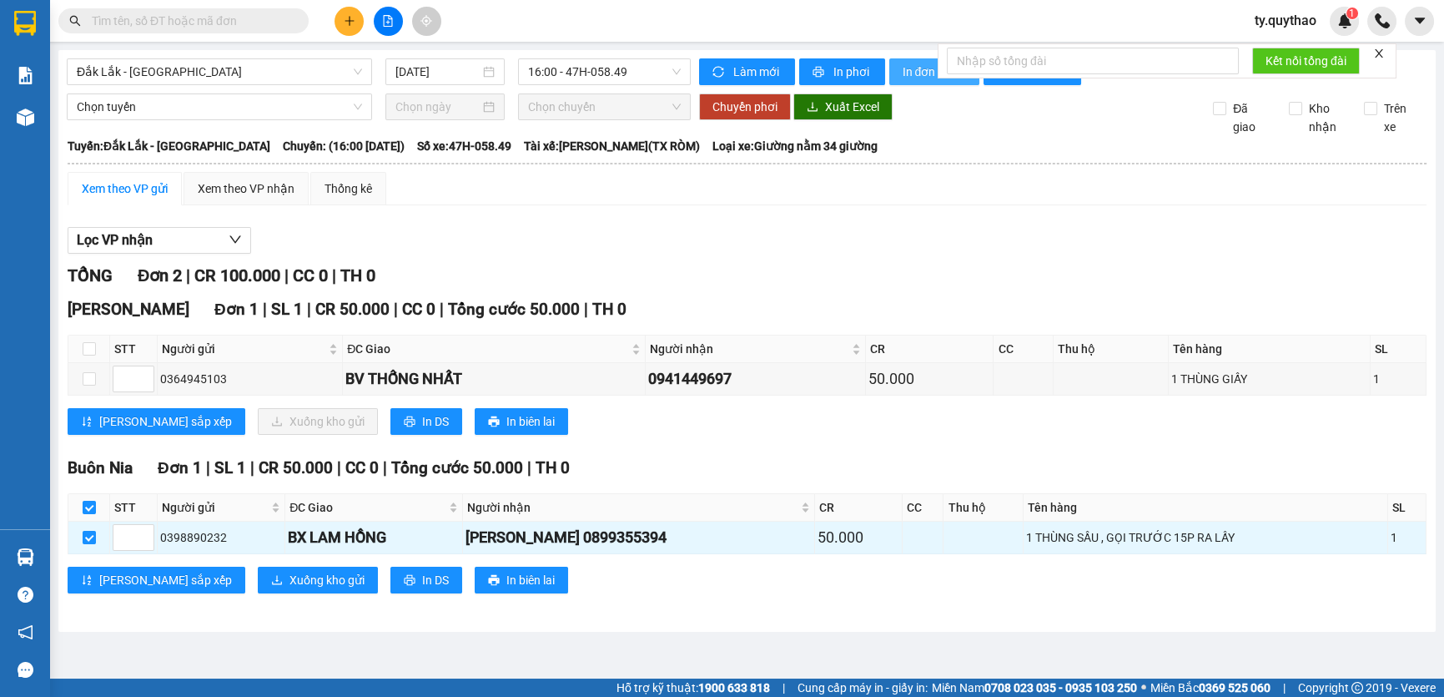
click at [914, 67] on span "In đơn chọn" at bounding box center [935, 72] width 64 height 18
click at [422, 574] on span "In DS" at bounding box center [435, 580] width 27 height 18
